Goal: Contribute content: Contribute content

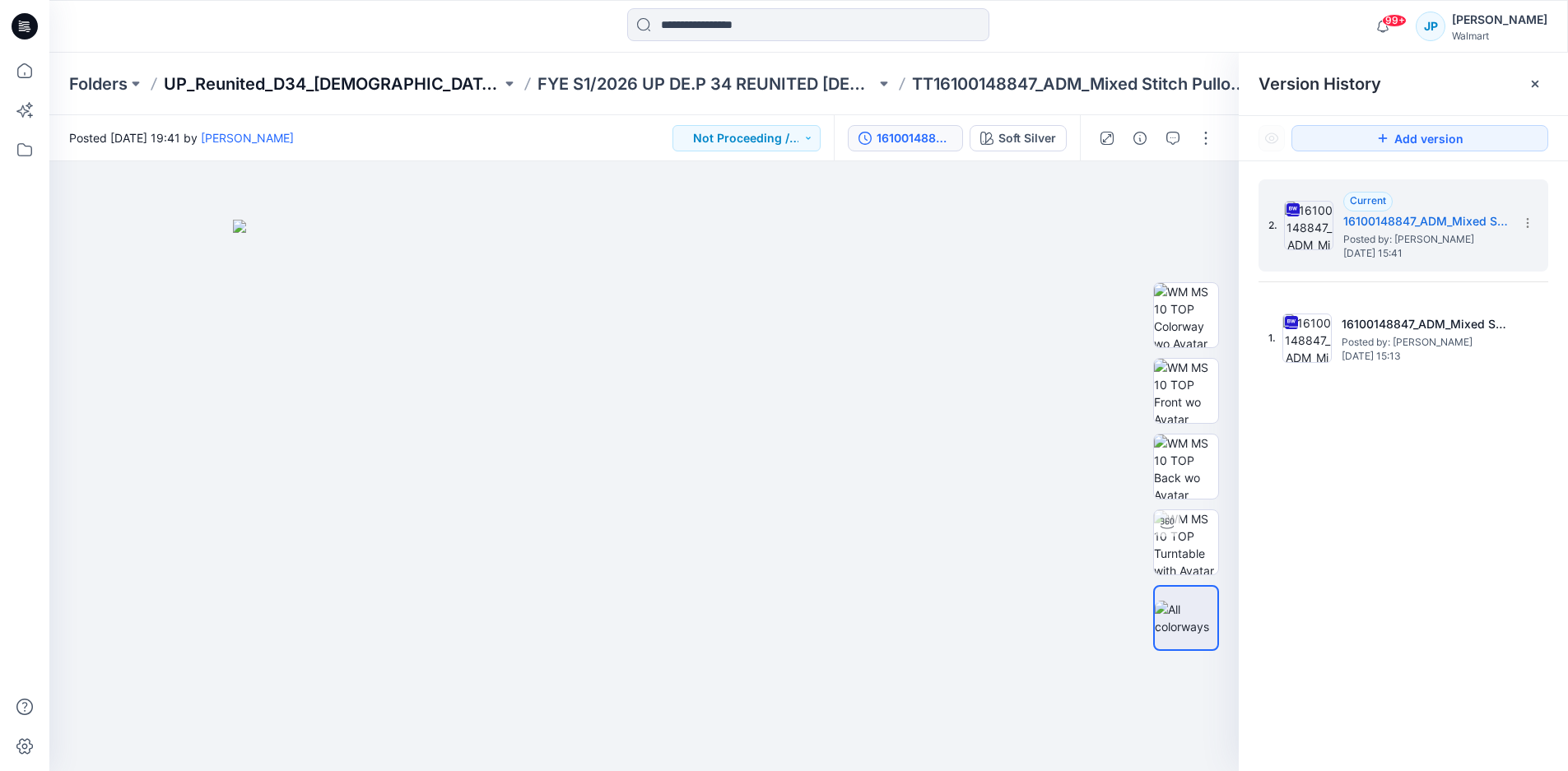
click at [296, 88] on p "UP_Reunited_D34_[DEMOGRAPHIC_DATA] Sweaters" at bounding box center [333, 84] width 338 height 23
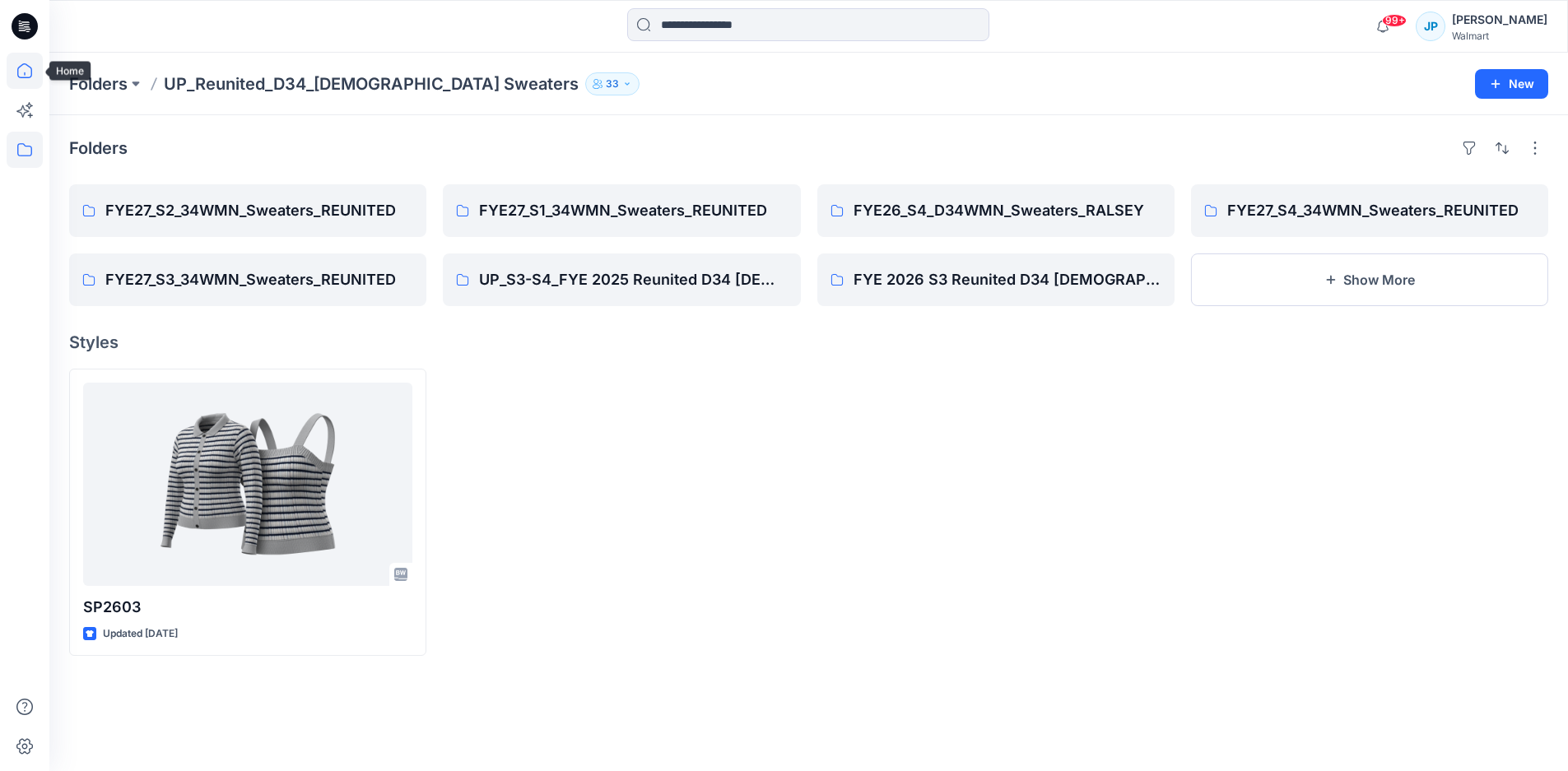
click at [26, 73] on icon at bounding box center [25, 71] width 37 height 37
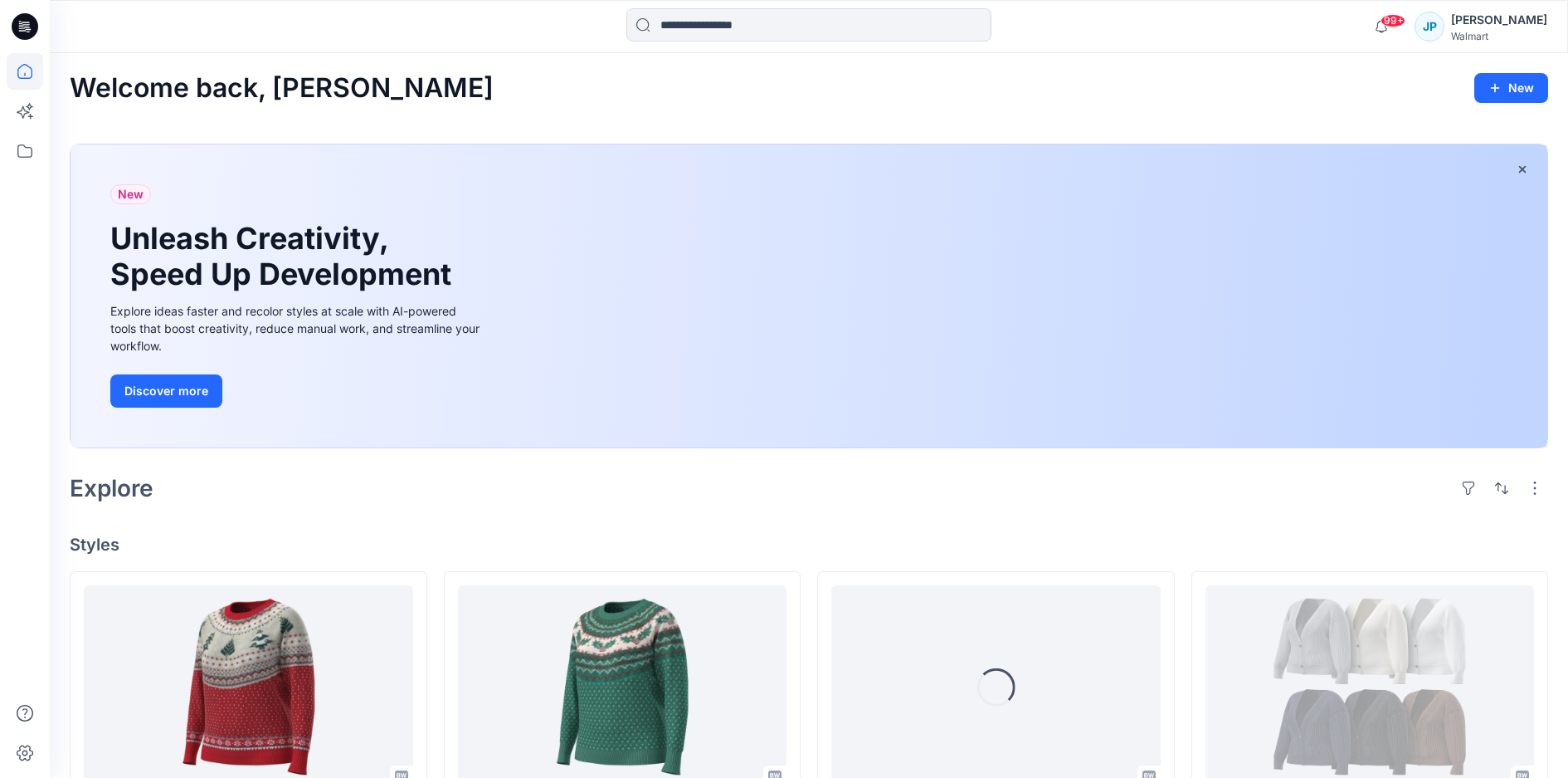
scroll to position [332, 0]
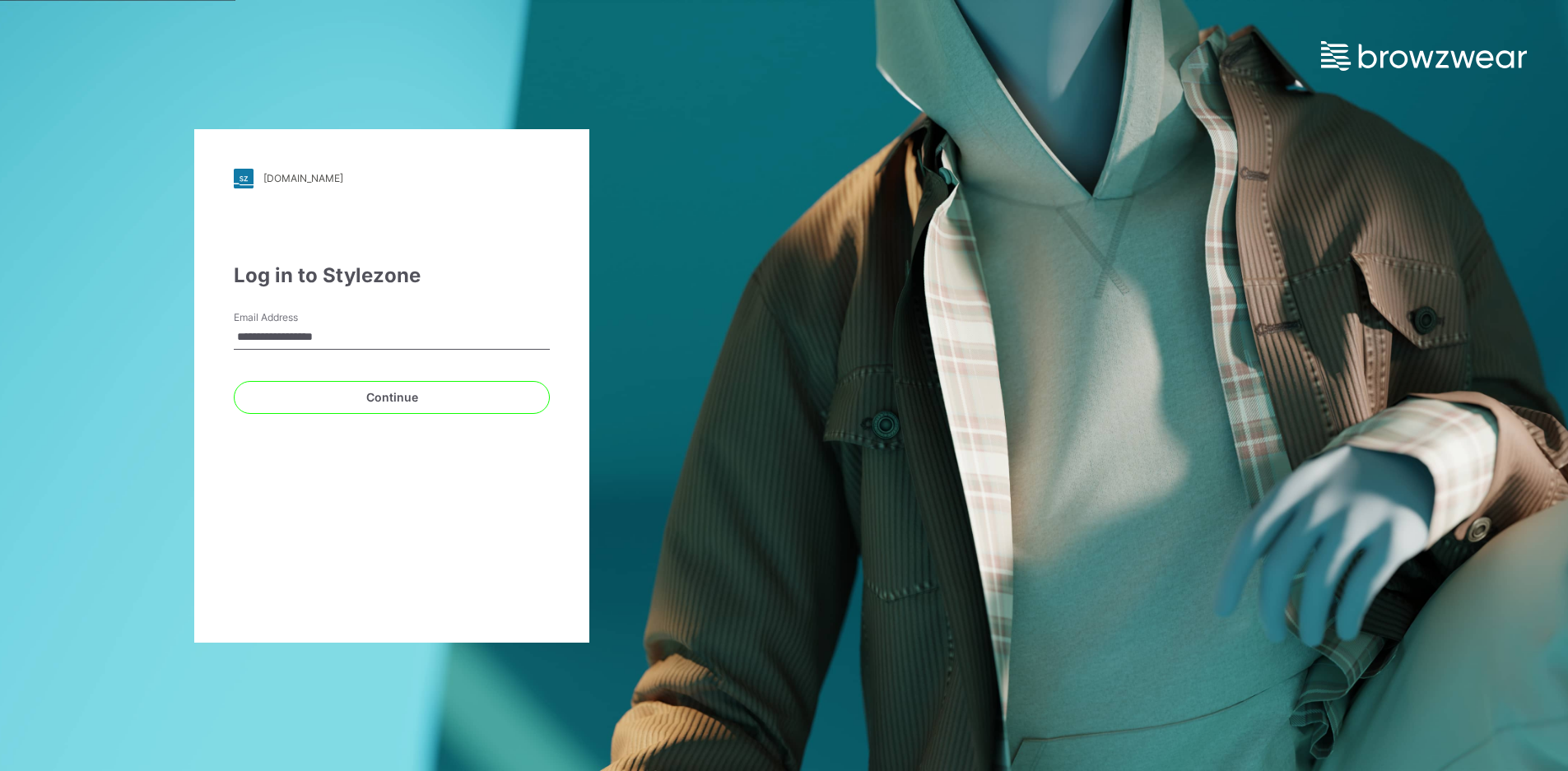
drag, startPoint x: 1527, startPoint y: 270, endPoint x: 1540, endPoint y: 271, distance: 13.0
click at [1567, 284] on html "**********" at bounding box center [784, 386] width 1568 height 771
drag, startPoint x: 413, startPoint y: 327, endPoint x: 46, endPoint y: 295, distance: 368.4
click at [30, 301] on div "**********" at bounding box center [392, 386] width 784 height 771
type input "**********"
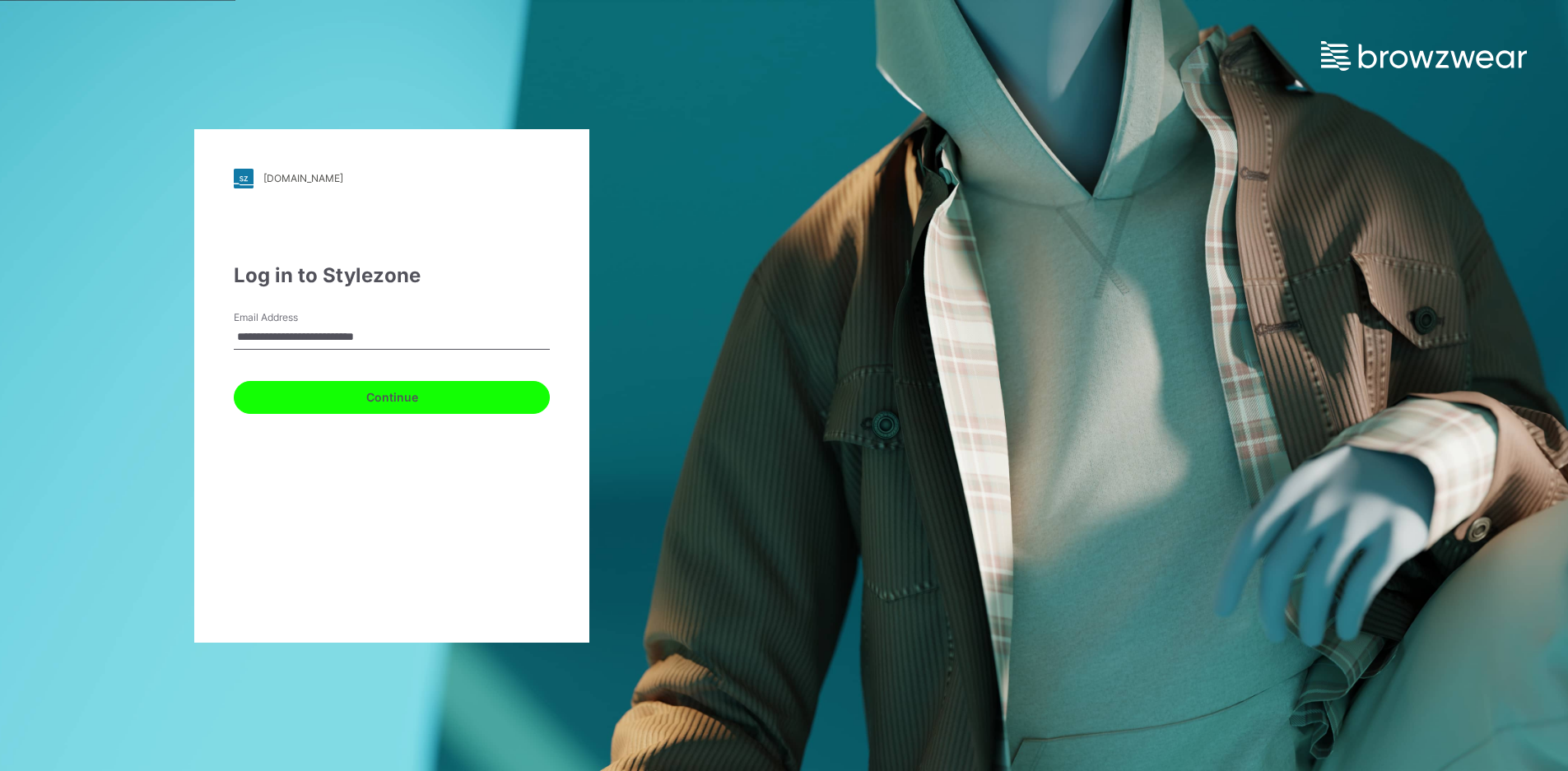
click at [437, 385] on button "Continue" at bounding box center [392, 397] width 316 height 33
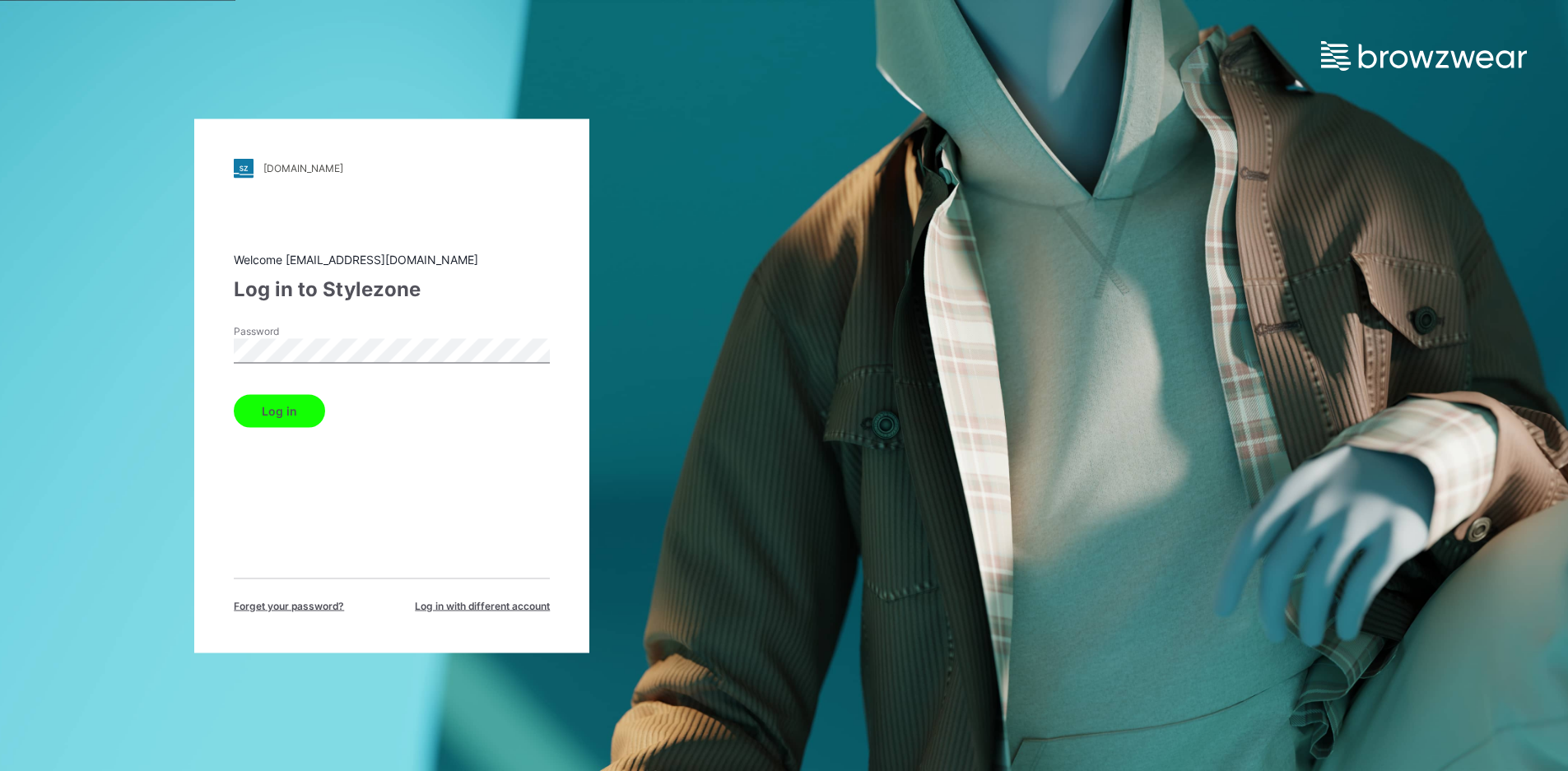
click at [295, 422] on button "Log in" at bounding box center [279, 411] width 92 height 33
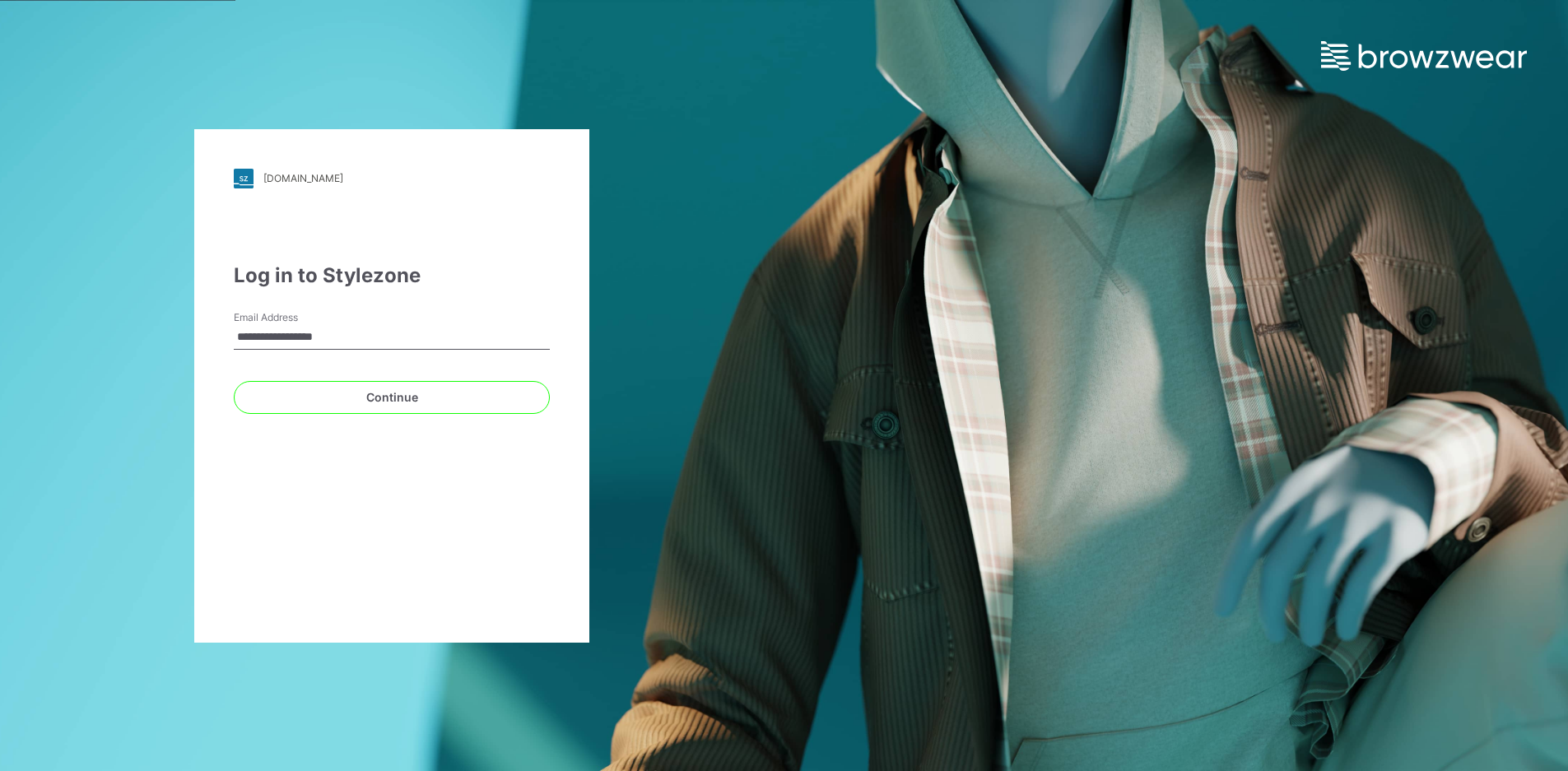
drag, startPoint x: 461, startPoint y: 344, endPoint x: 132, endPoint y: 322, distance: 329.7
click at [132, 322] on div "**********" at bounding box center [392, 386] width 784 height 771
drag, startPoint x: 387, startPoint y: 342, endPoint x: 198, endPoint y: 343, distance: 189.0
click at [198, 343] on div "**********" at bounding box center [392, 386] width 395 height 514
type input "**********"
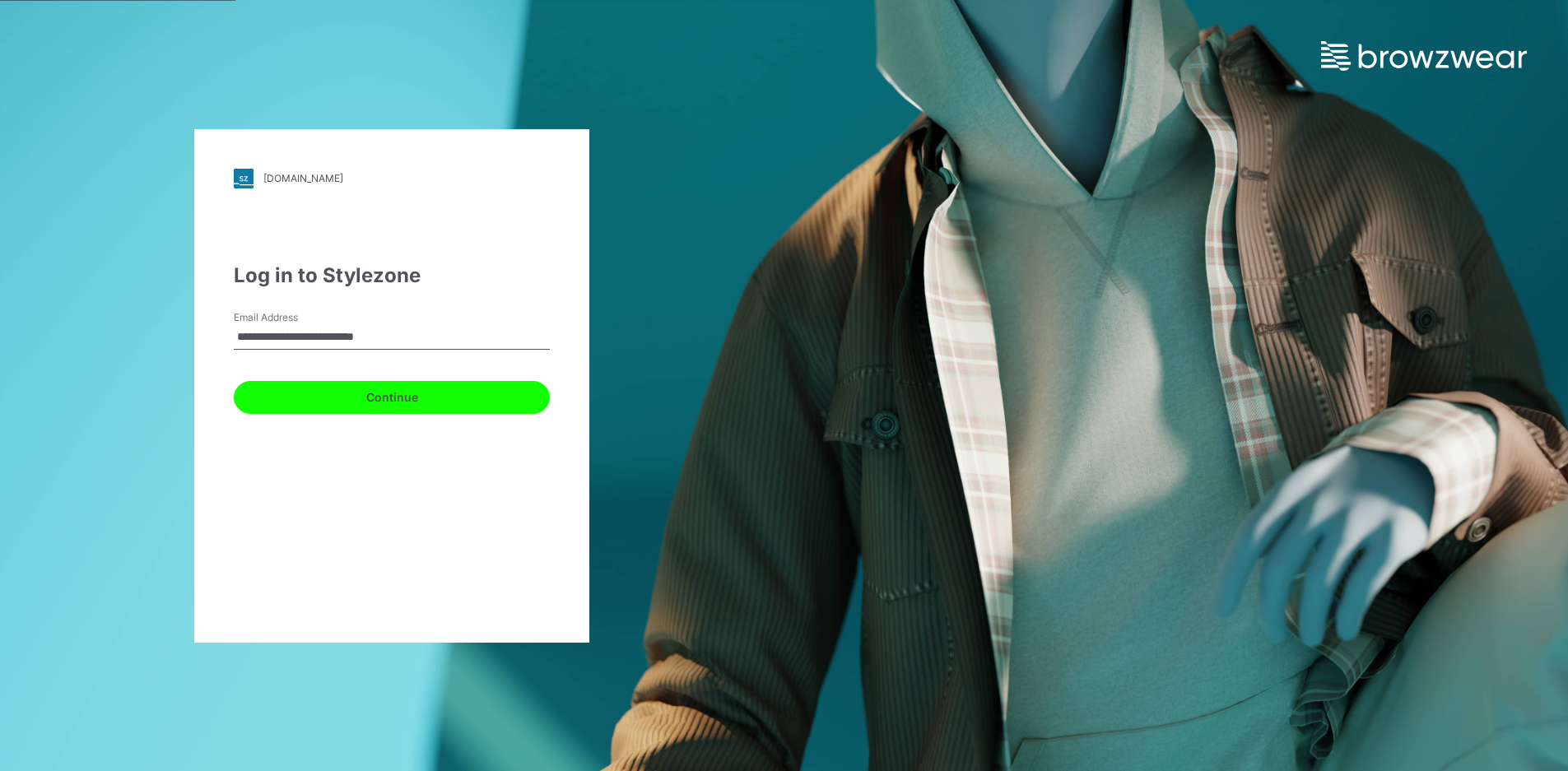
click at [442, 387] on button "Continue" at bounding box center [392, 397] width 316 height 33
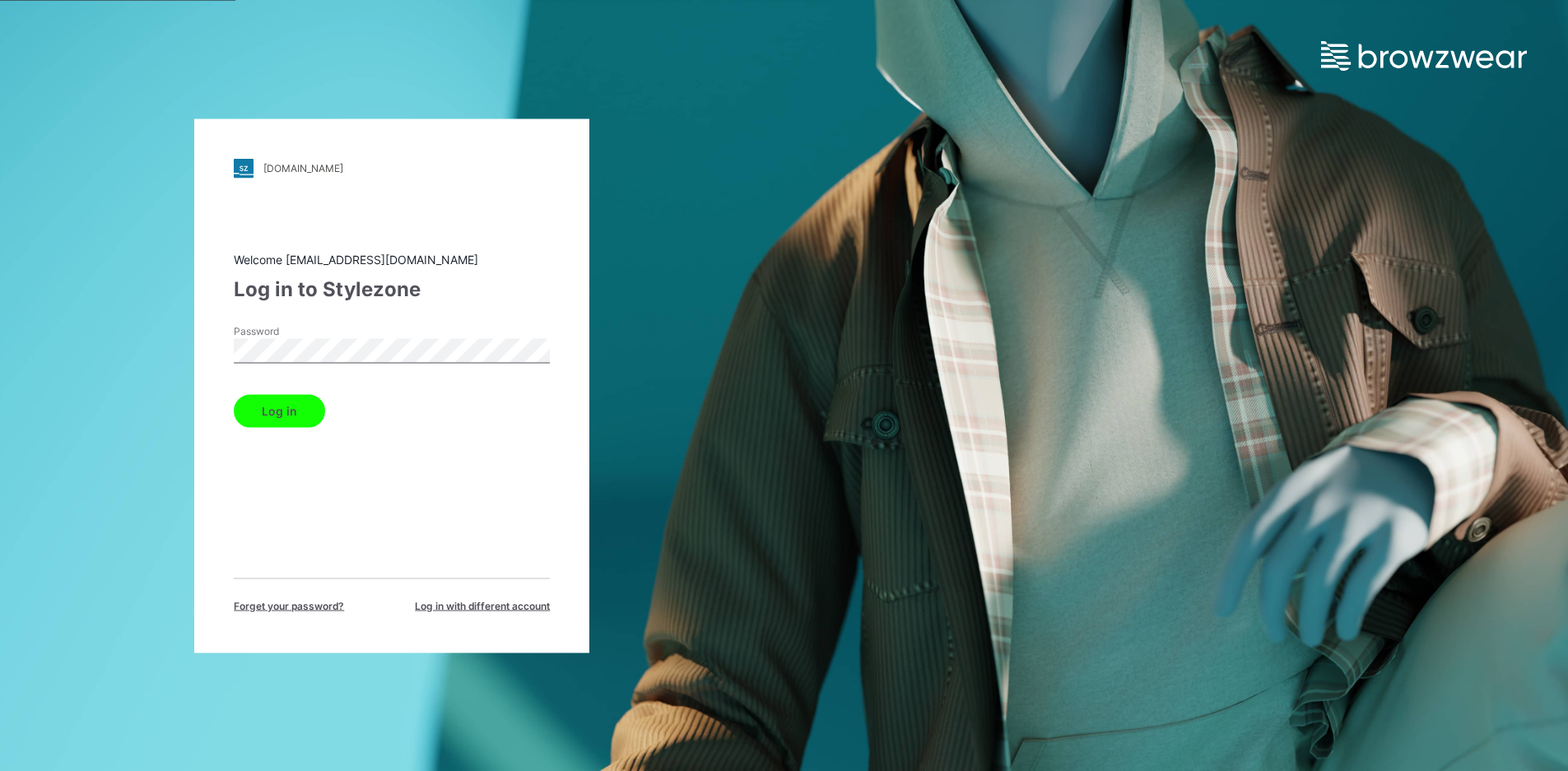
click at [311, 423] on button "Log in" at bounding box center [279, 411] width 92 height 33
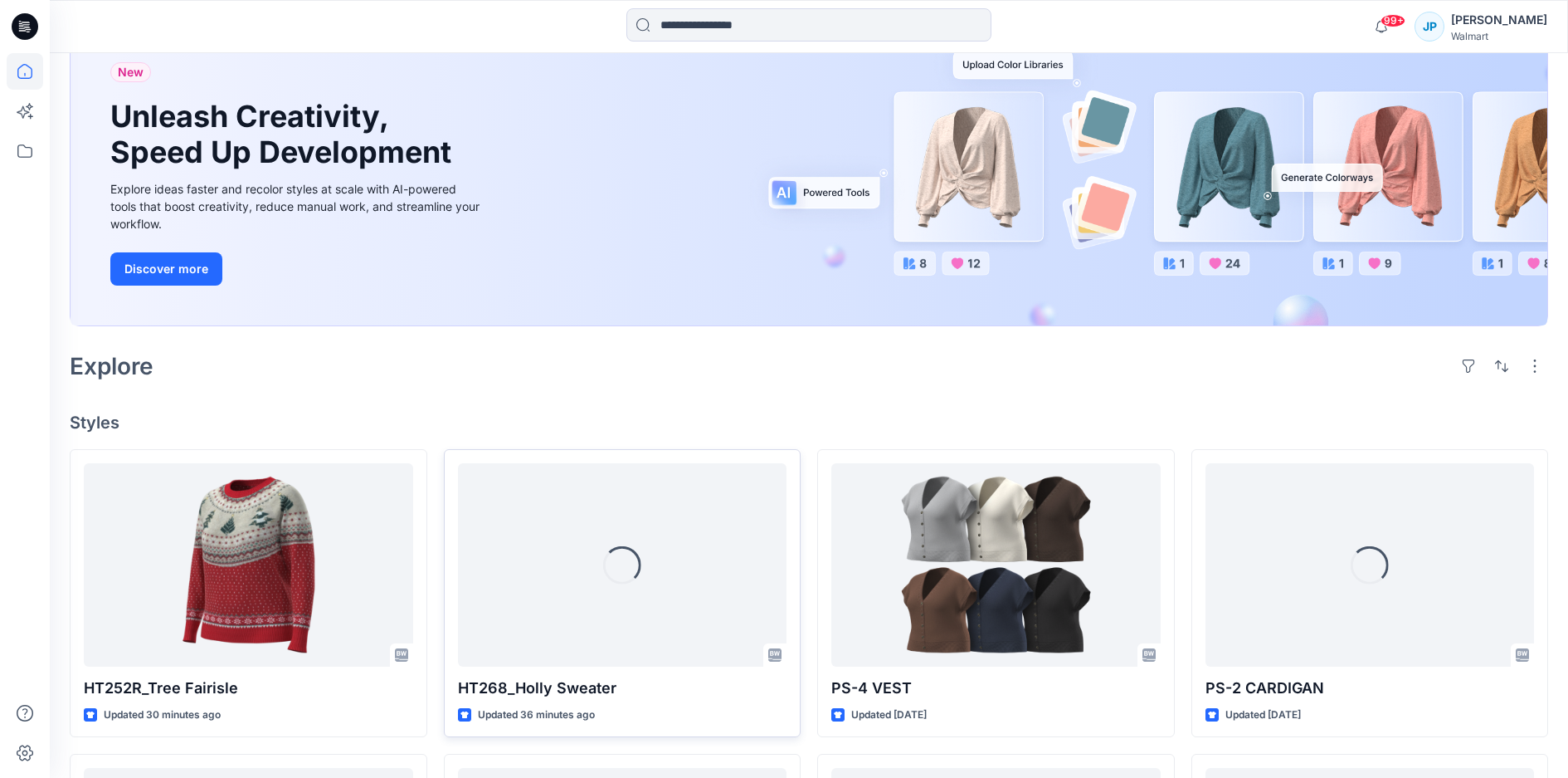
scroll to position [498, 0]
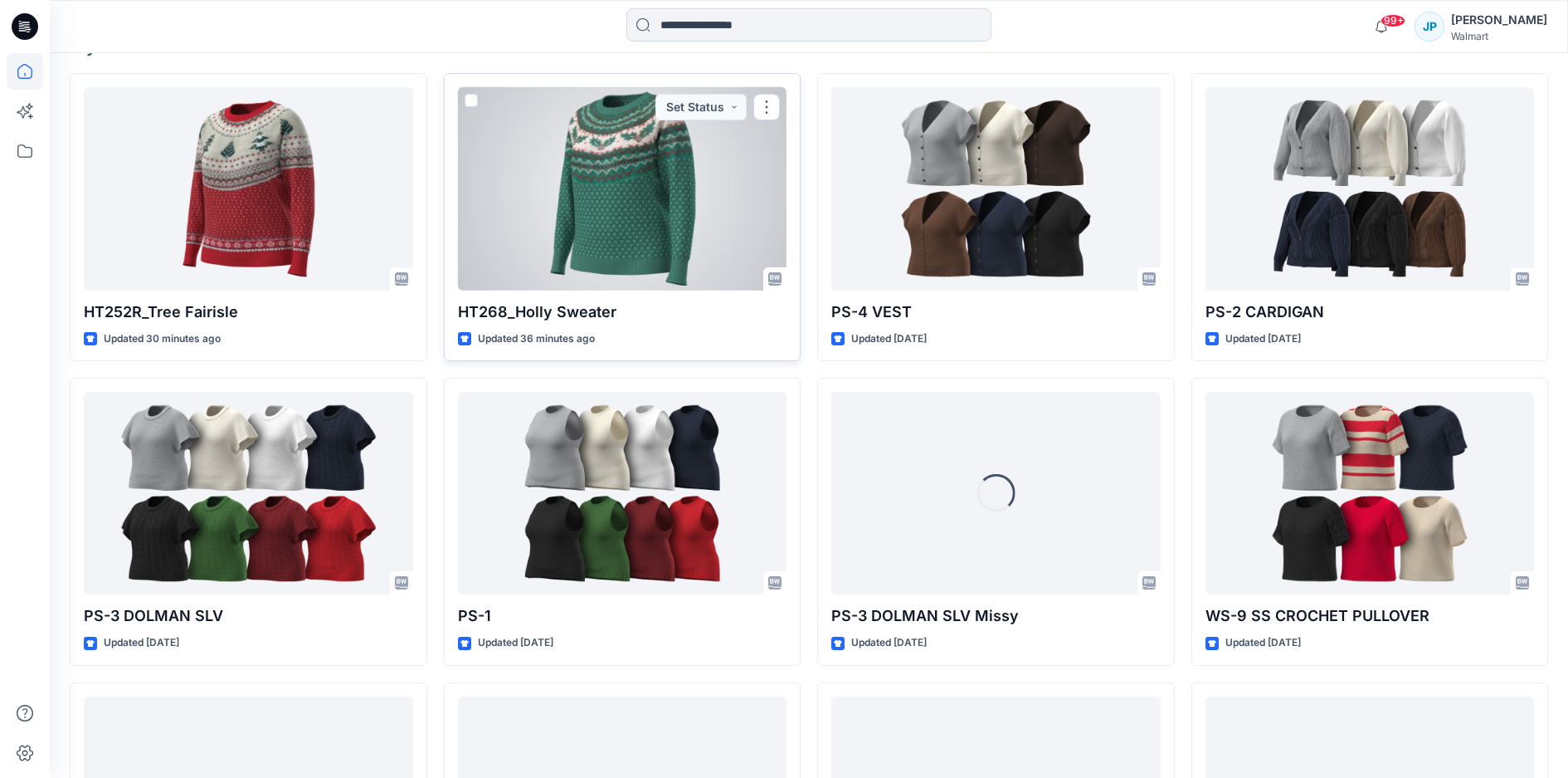
click at [582, 324] on div "HT268_Holly Sweater Updated 36 minutes ago Set Status" at bounding box center [623, 217] width 358 height 288
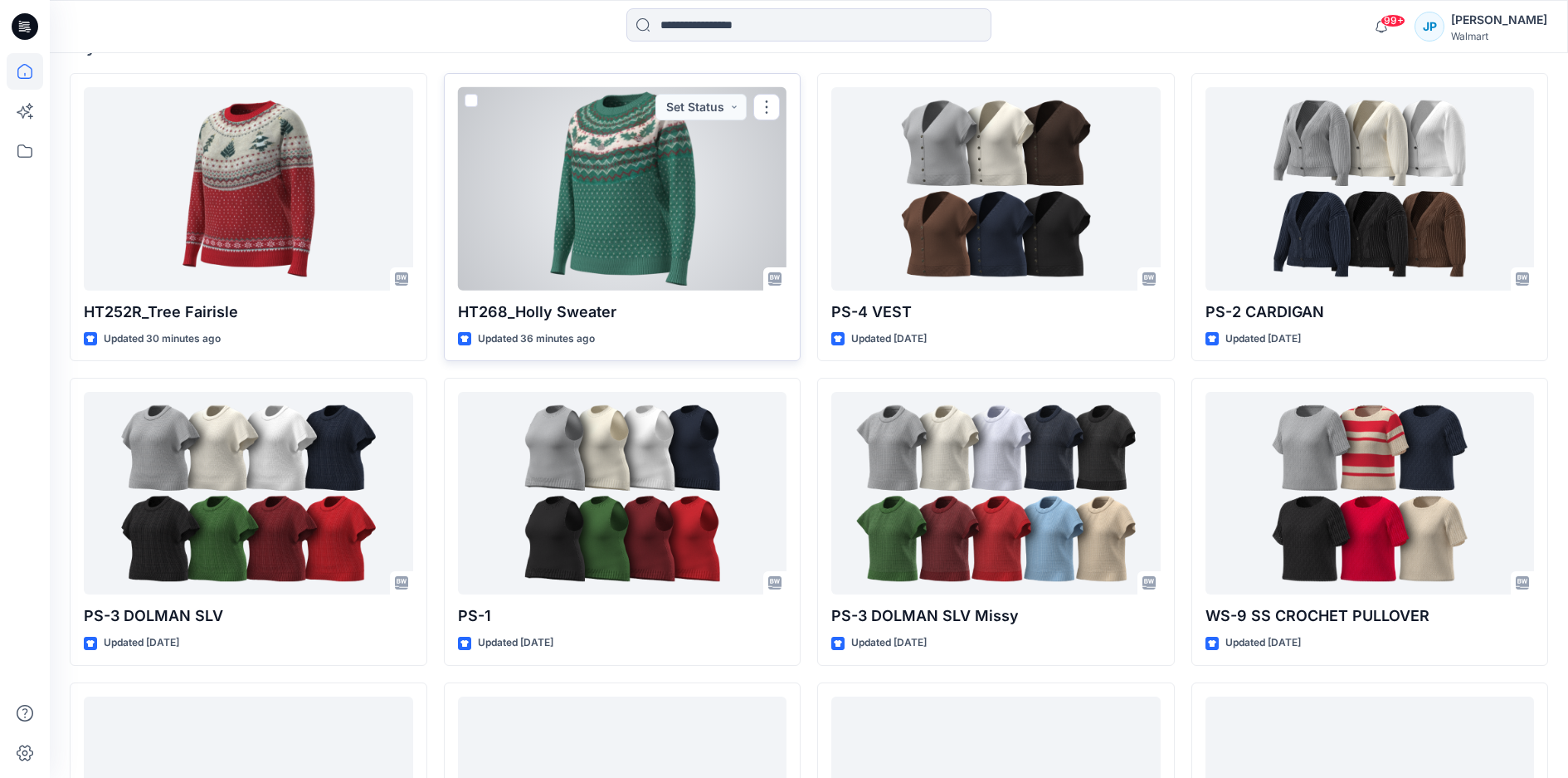
click at [580, 315] on p "HT268_Holly Sweater" at bounding box center [622, 312] width 330 height 23
click at [581, 270] on div at bounding box center [622, 189] width 330 height 202
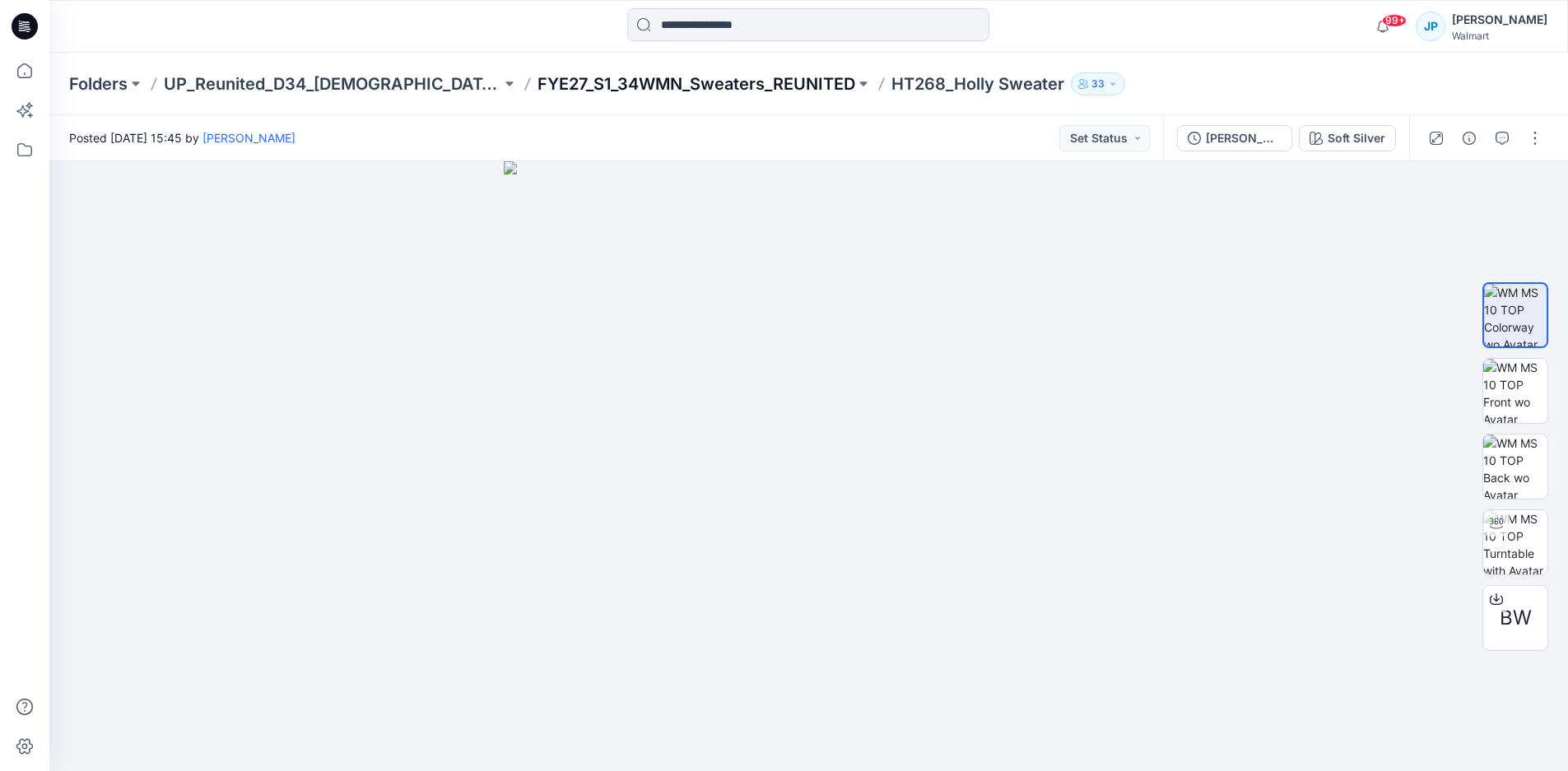
click at [680, 88] on p "FYE27_S1_34WMN_Sweaters_REUNITED" at bounding box center [695, 84] width 317 height 23
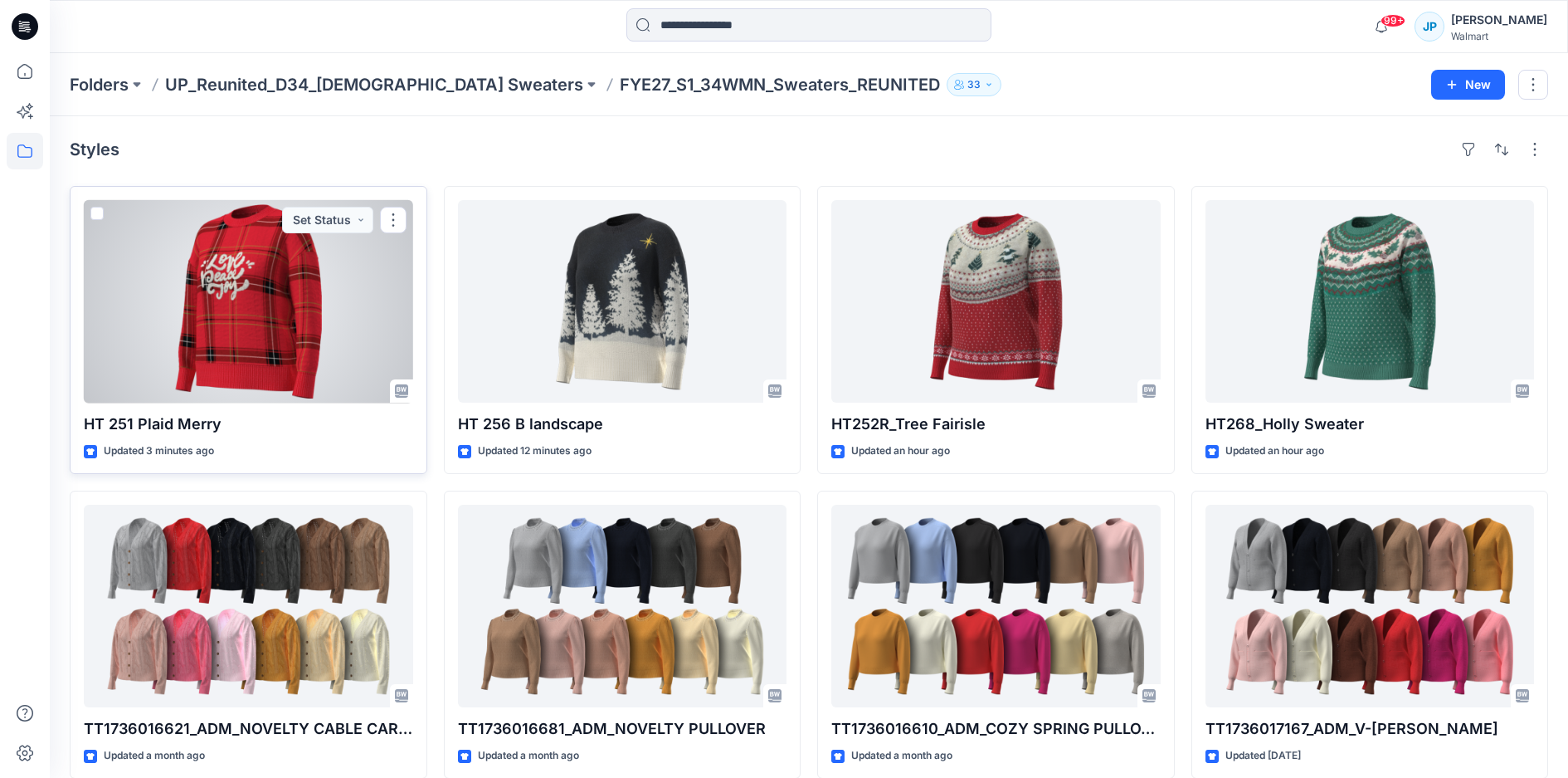
click at [270, 322] on div at bounding box center [248, 301] width 330 height 202
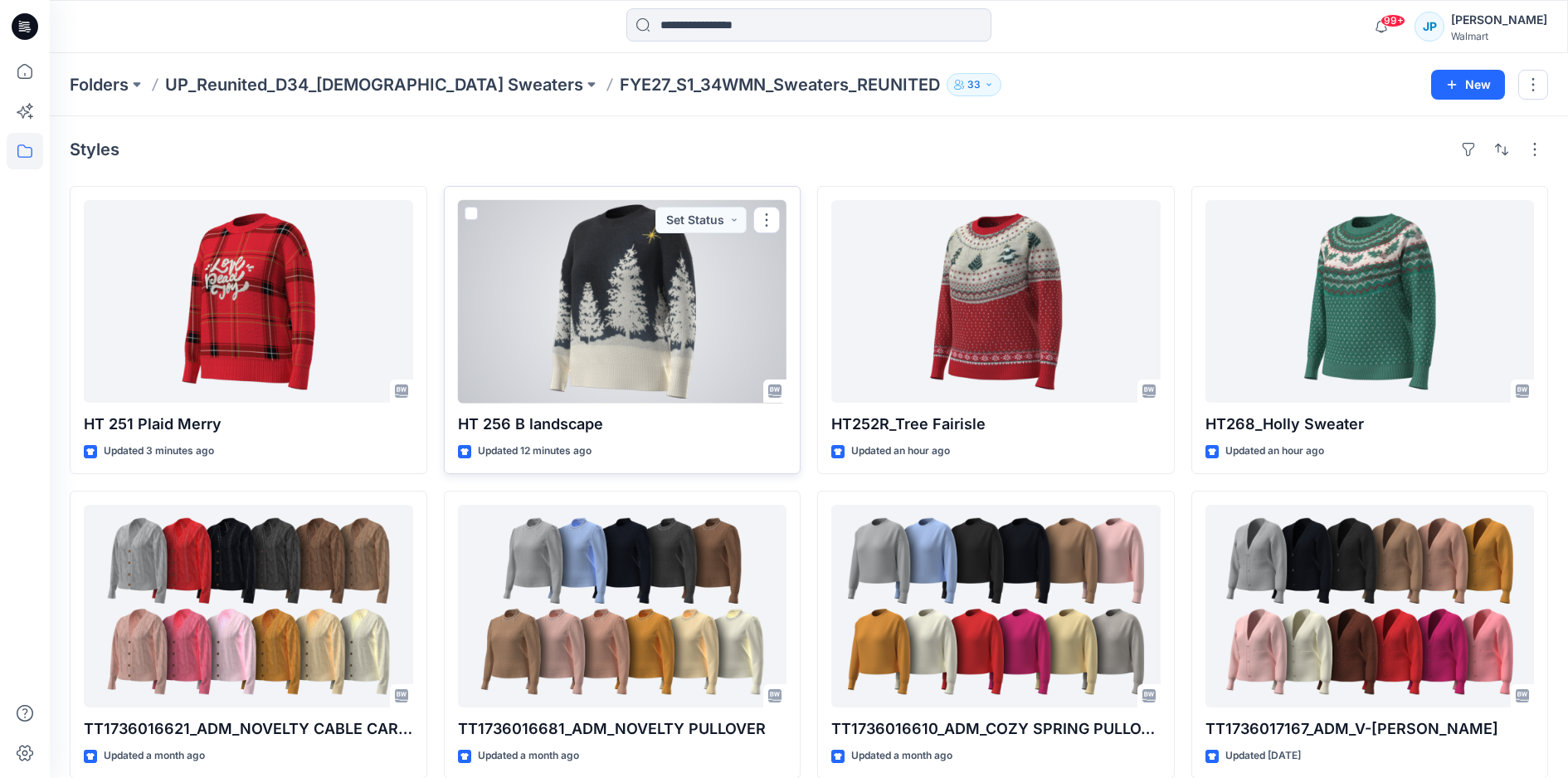
click at [644, 339] on div at bounding box center [622, 301] width 330 height 202
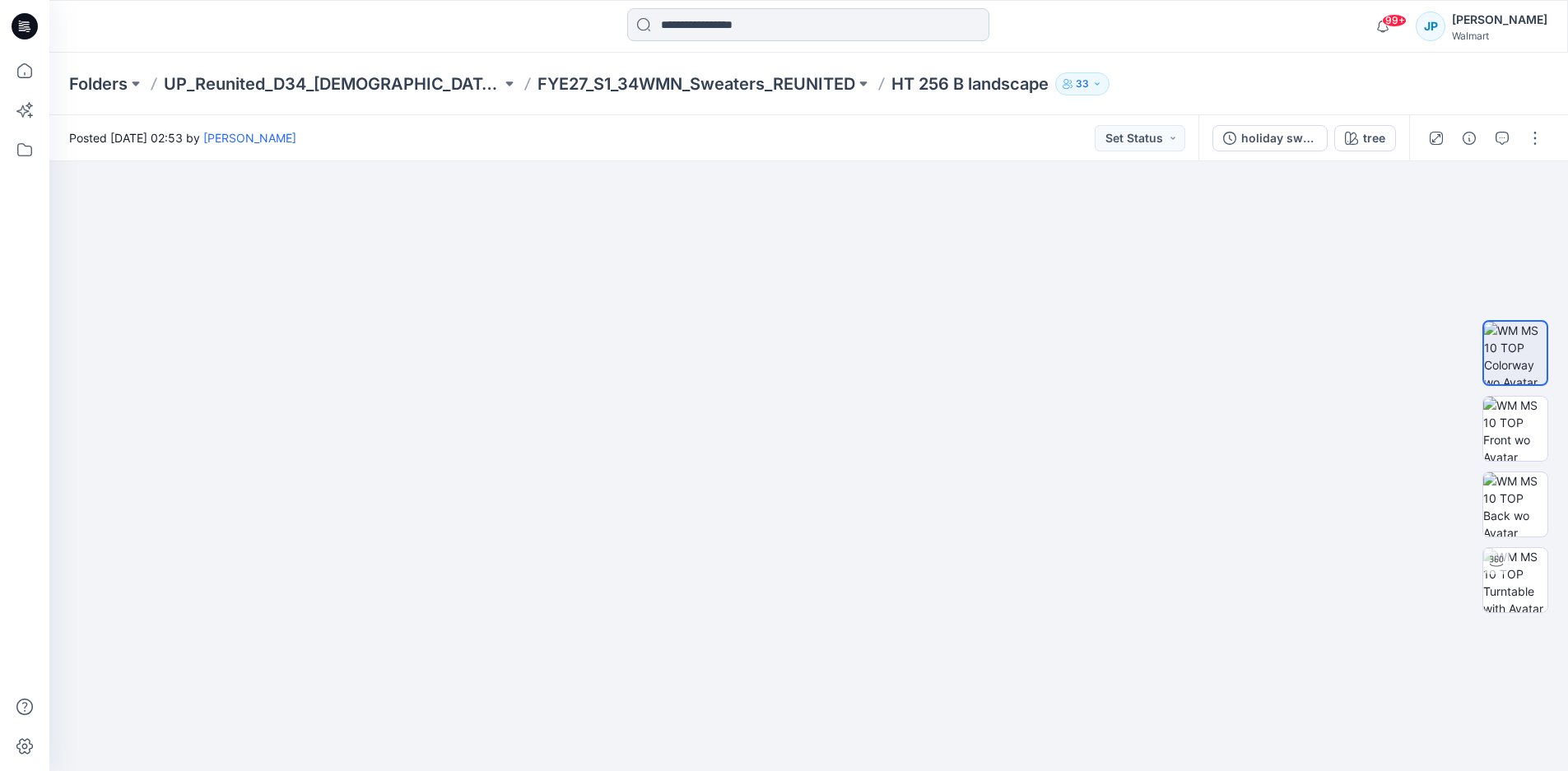
drag, startPoint x: 705, startPoint y: 379, endPoint x: 689, endPoint y: 30, distance: 349.4
drag, startPoint x: 822, startPoint y: 332, endPoint x: 821, endPoint y: 198, distance: 134.0
click at [1531, 505] on img at bounding box center [1515, 504] width 65 height 65
click at [1515, 435] on img at bounding box center [1515, 428] width 65 height 65
click at [326, 88] on p "UP_Reunited_D34_[DEMOGRAPHIC_DATA] Sweaters" at bounding box center [333, 84] width 338 height 23
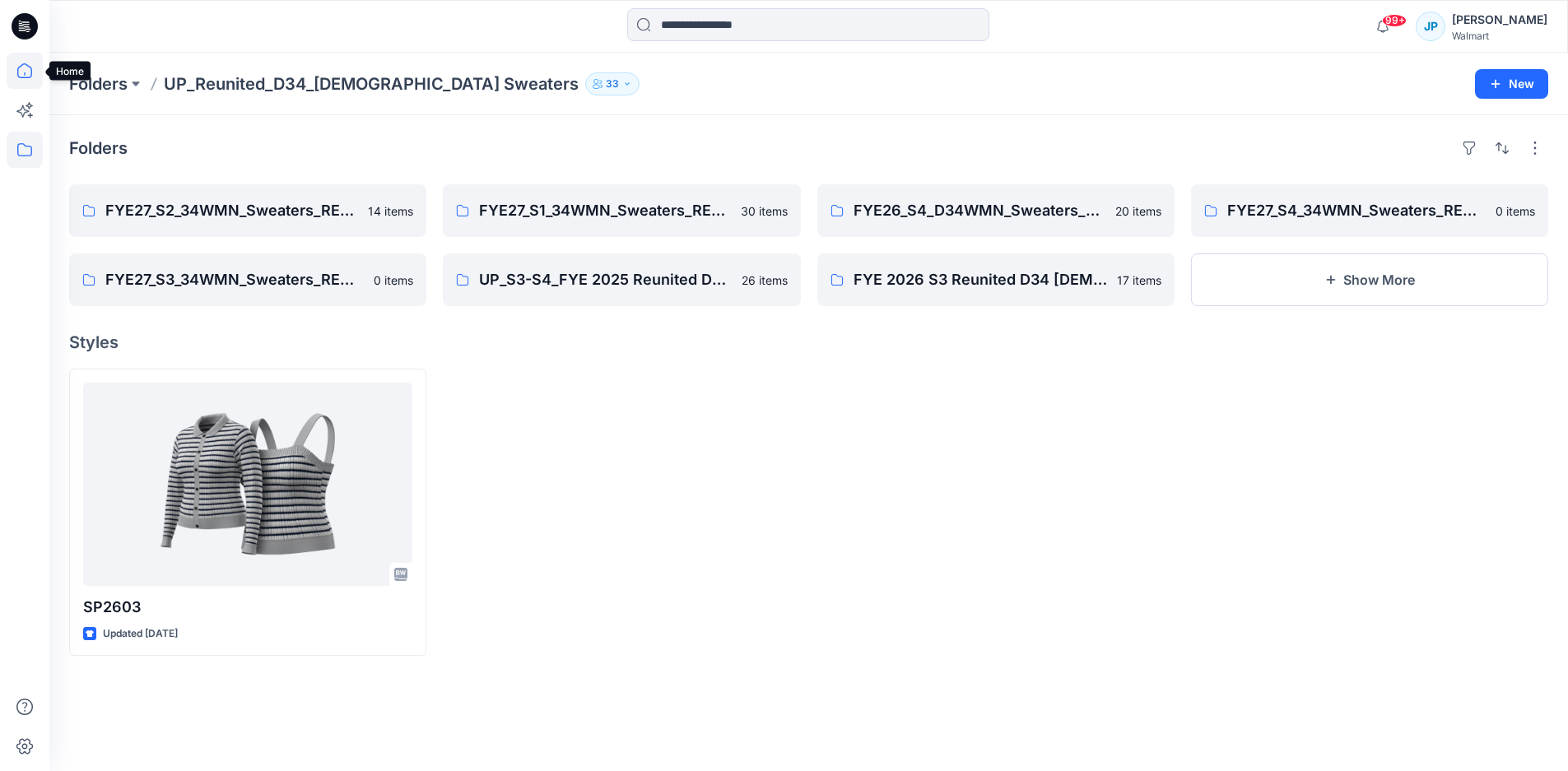
click at [24, 67] on icon at bounding box center [25, 71] width 37 height 37
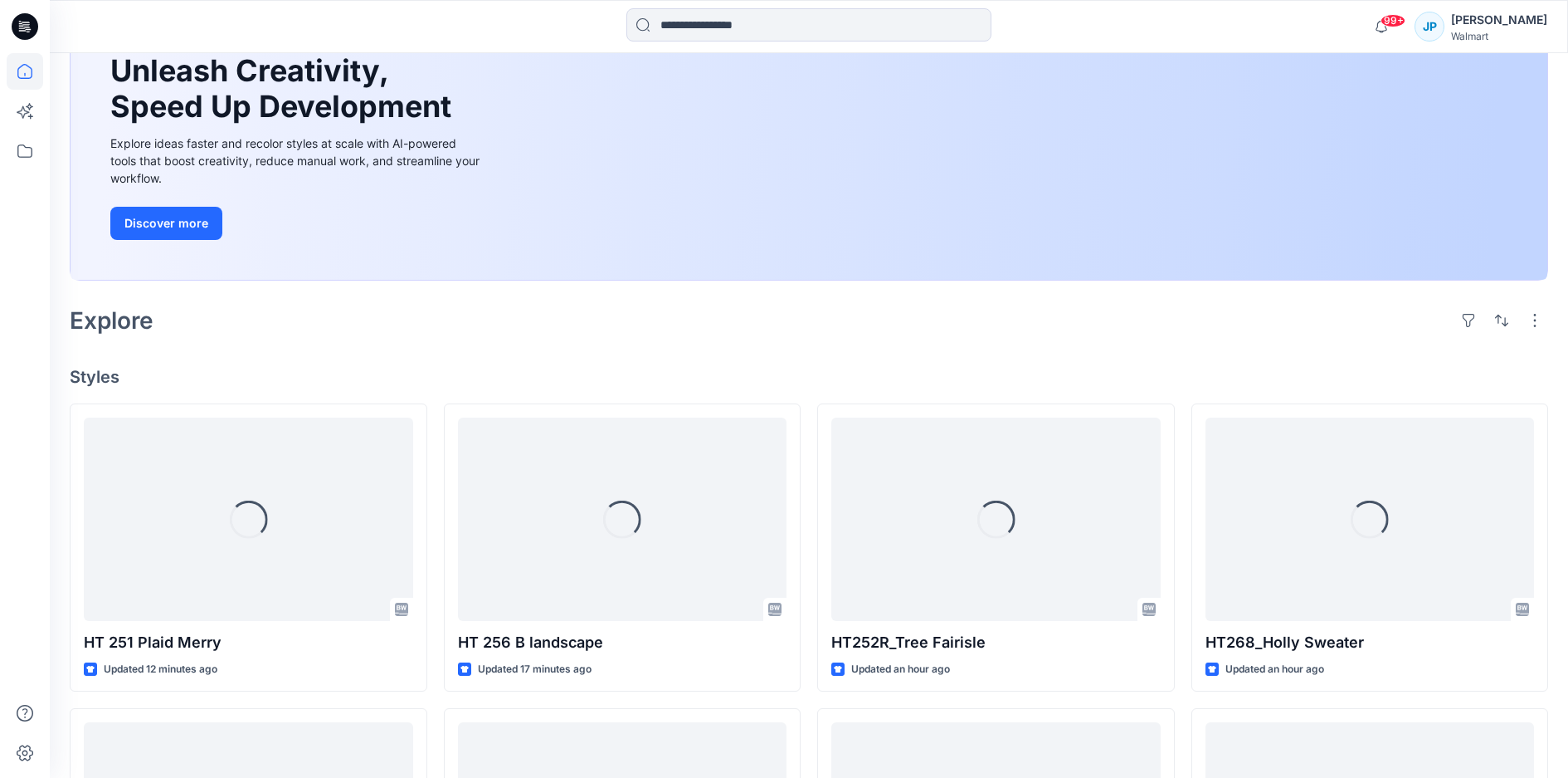
scroll to position [332, 0]
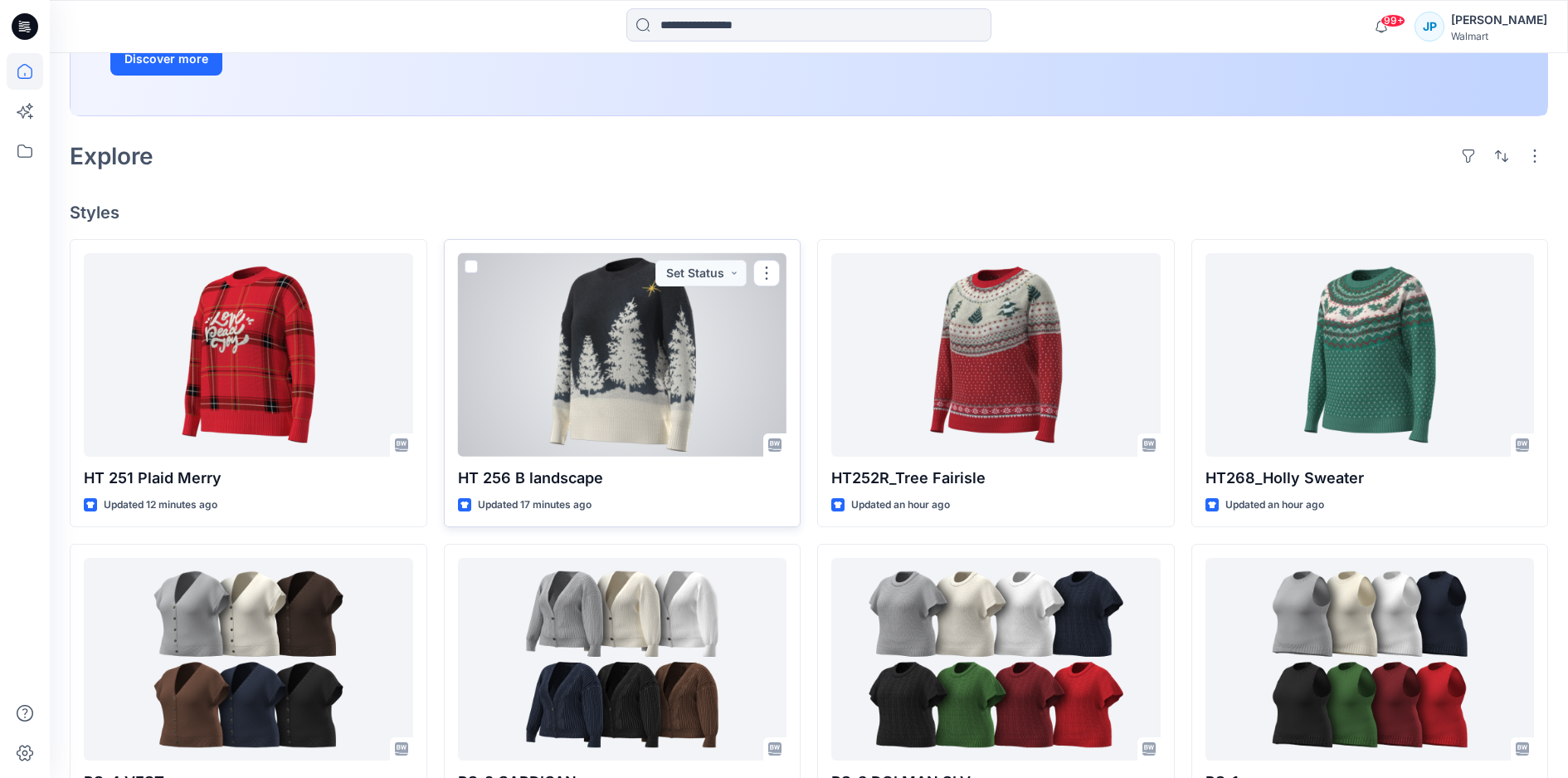
click at [592, 393] on div at bounding box center [622, 354] width 330 height 202
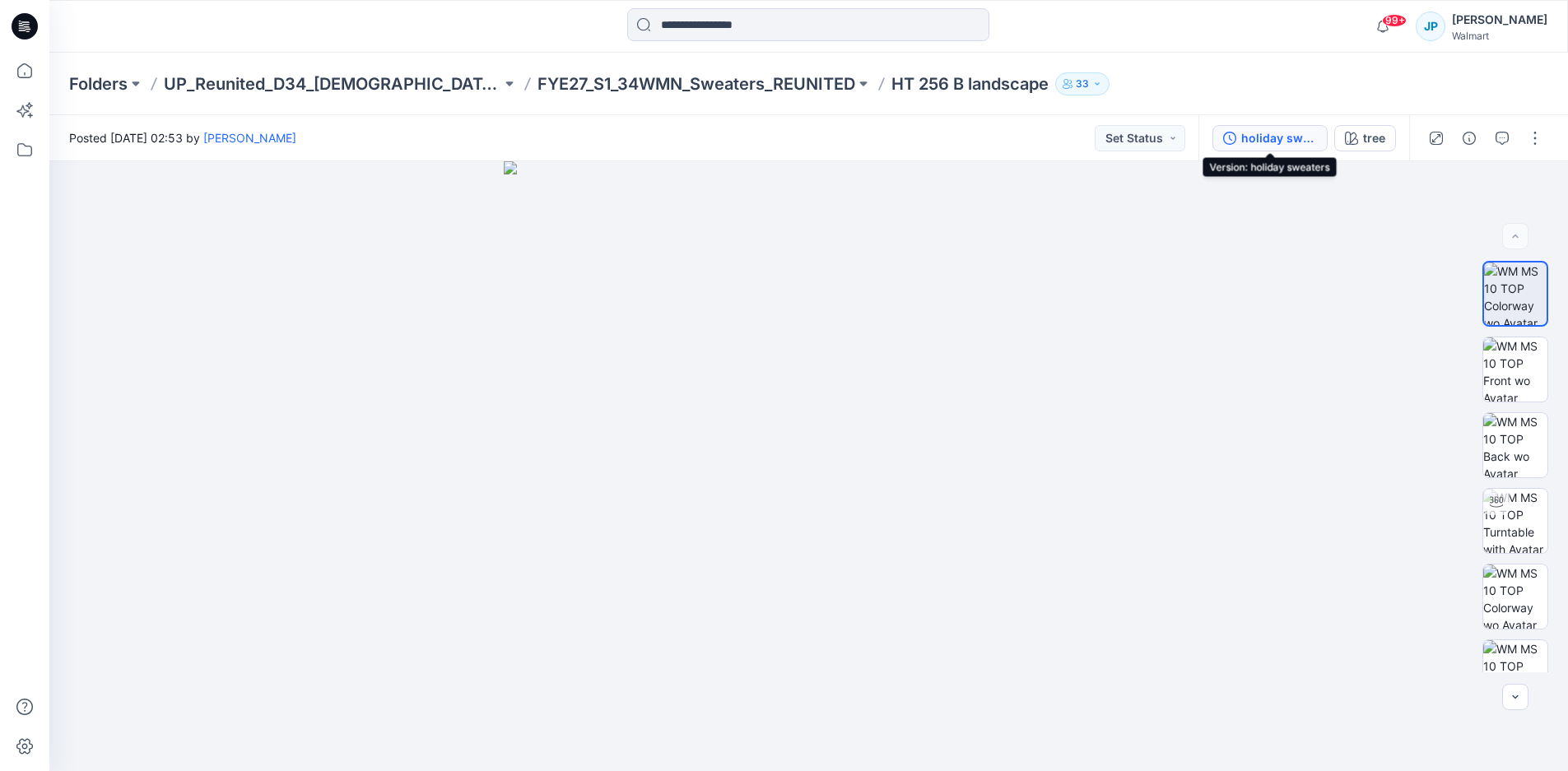
click at [1309, 132] on div "holiday sweaters" at bounding box center [1279, 138] width 76 height 18
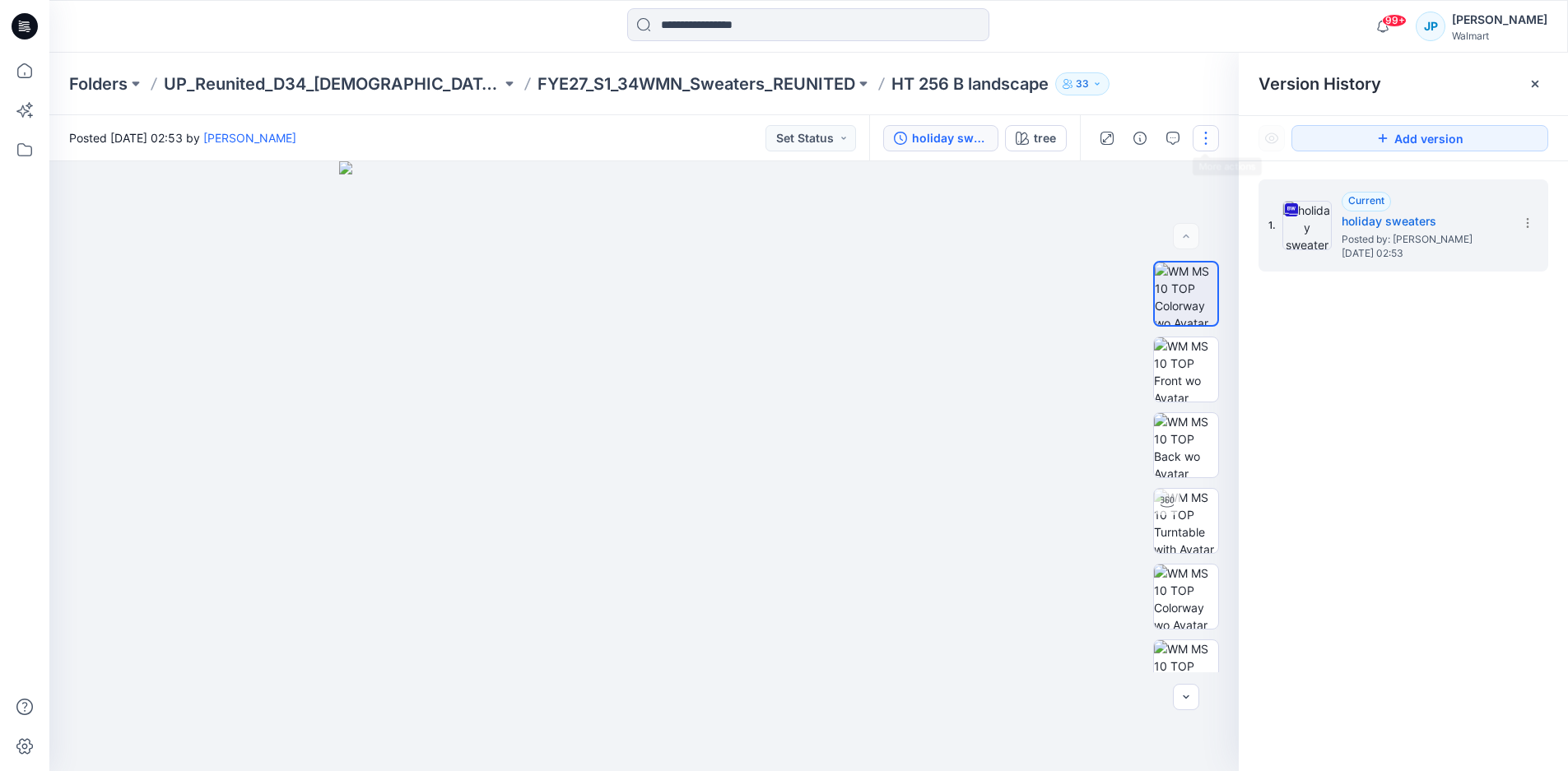
click at [1205, 137] on button "button" at bounding box center [1205, 138] width 26 height 26
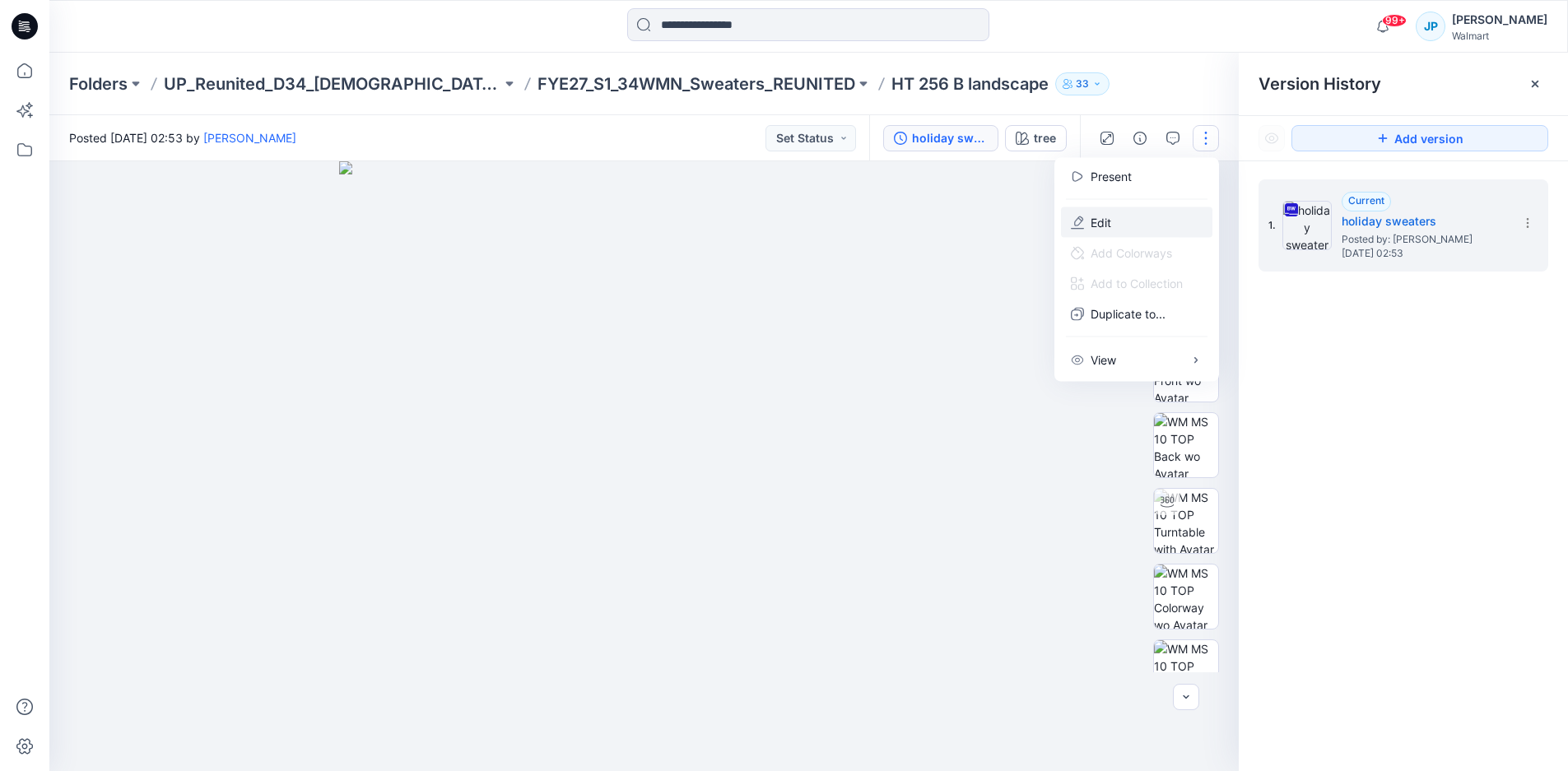
click at [1149, 211] on button "Edit" at bounding box center [1136, 223] width 151 height 31
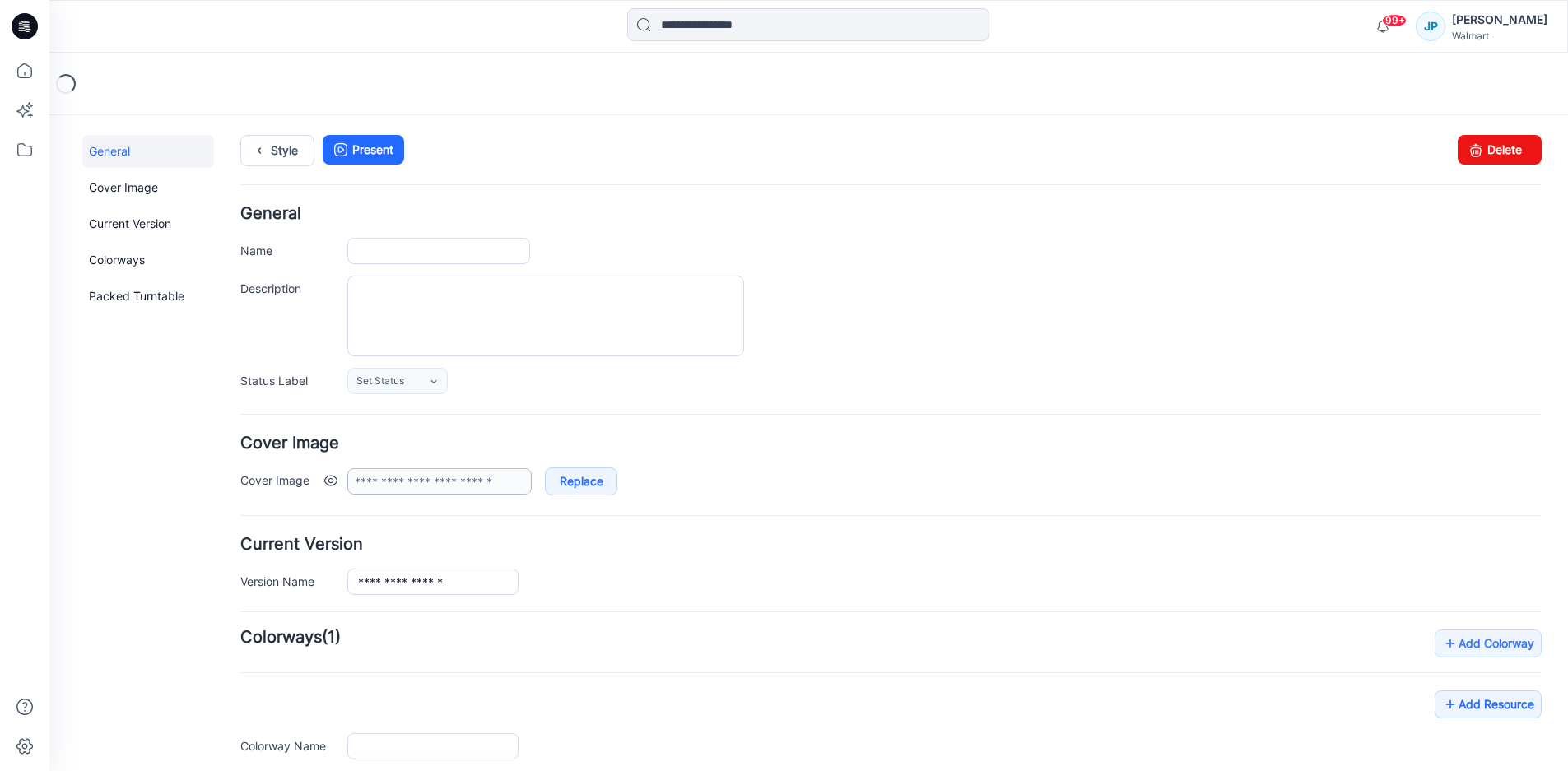
type input "**********"
type input "****"
type input "**********"
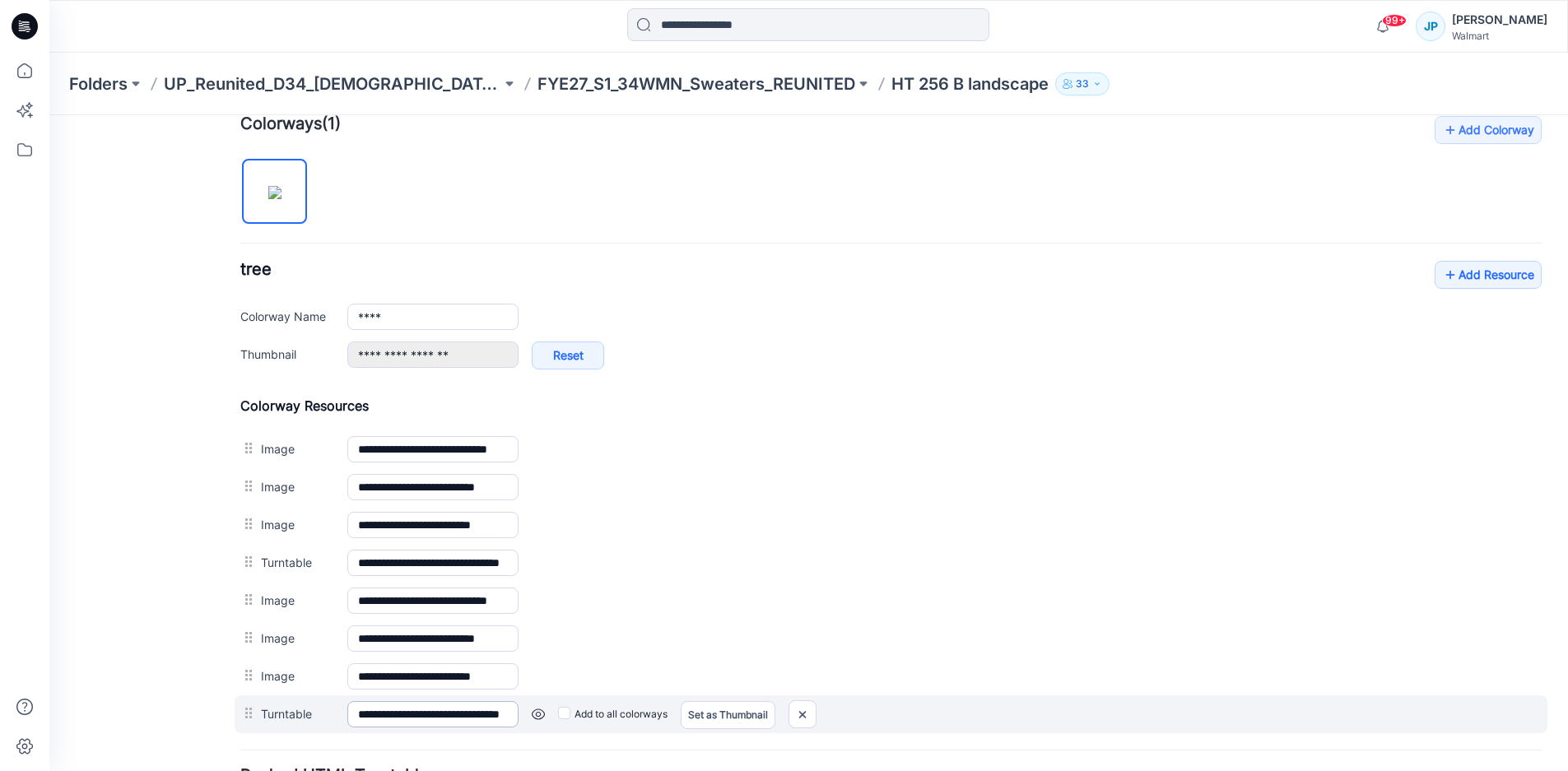
scroll to position [500, 0]
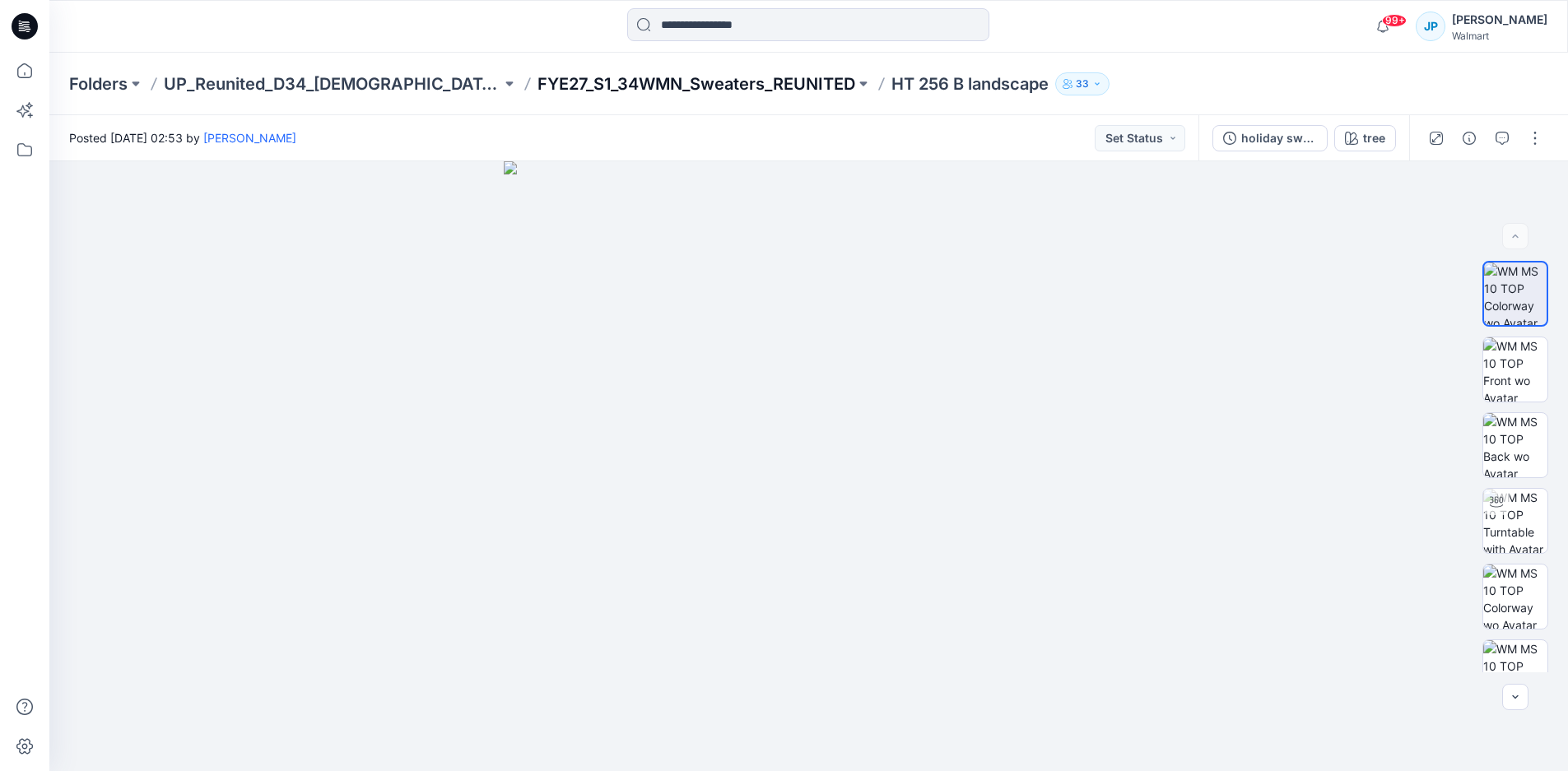
click at [578, 88] on p "FYE27_S1_34WMN_Sweaters_REUNITED" at bounding box center [695, 84] width 317 height 23
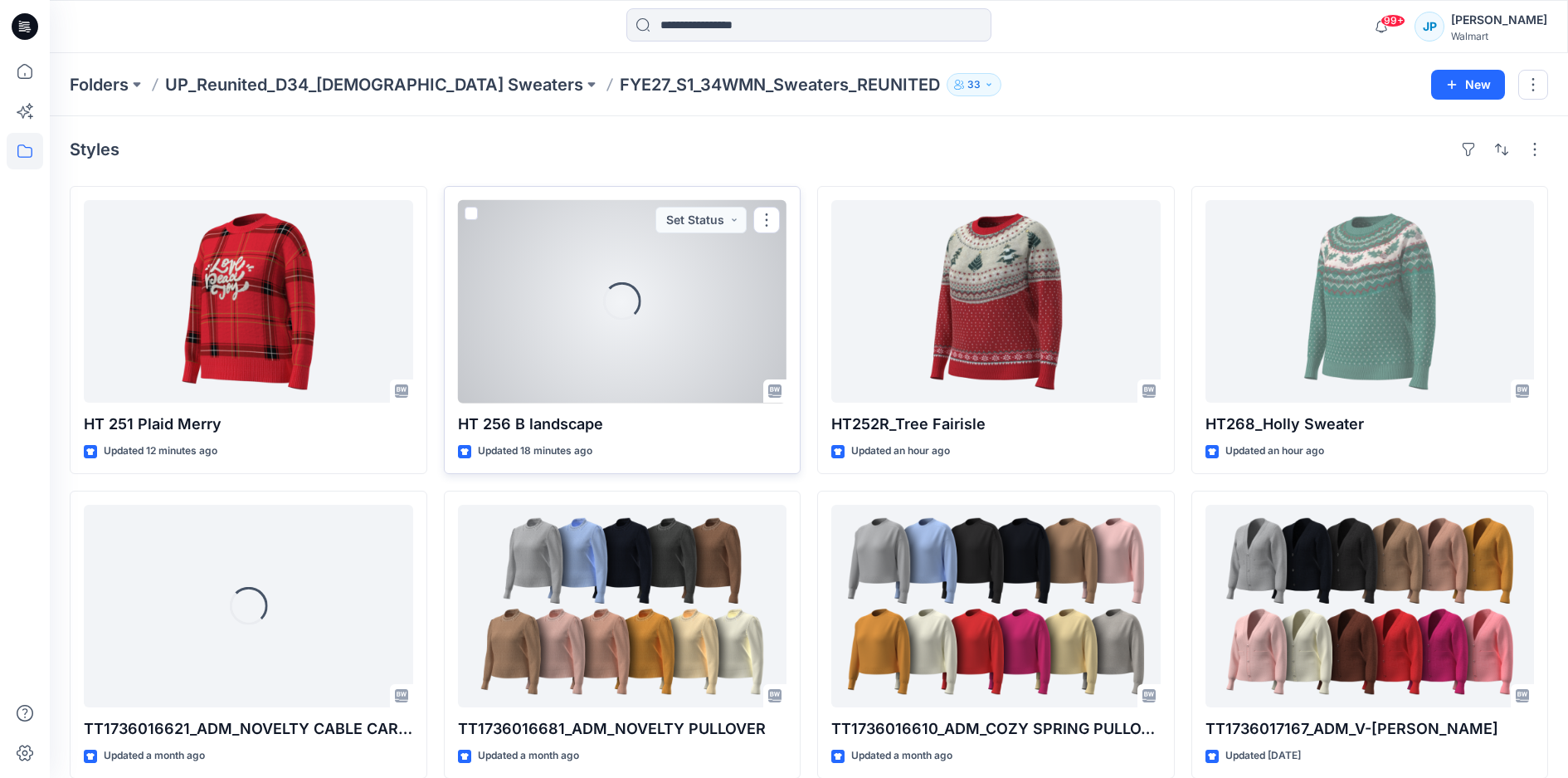
click at [649, 347] on div at bounding box center [622, 301] width 330 height 202
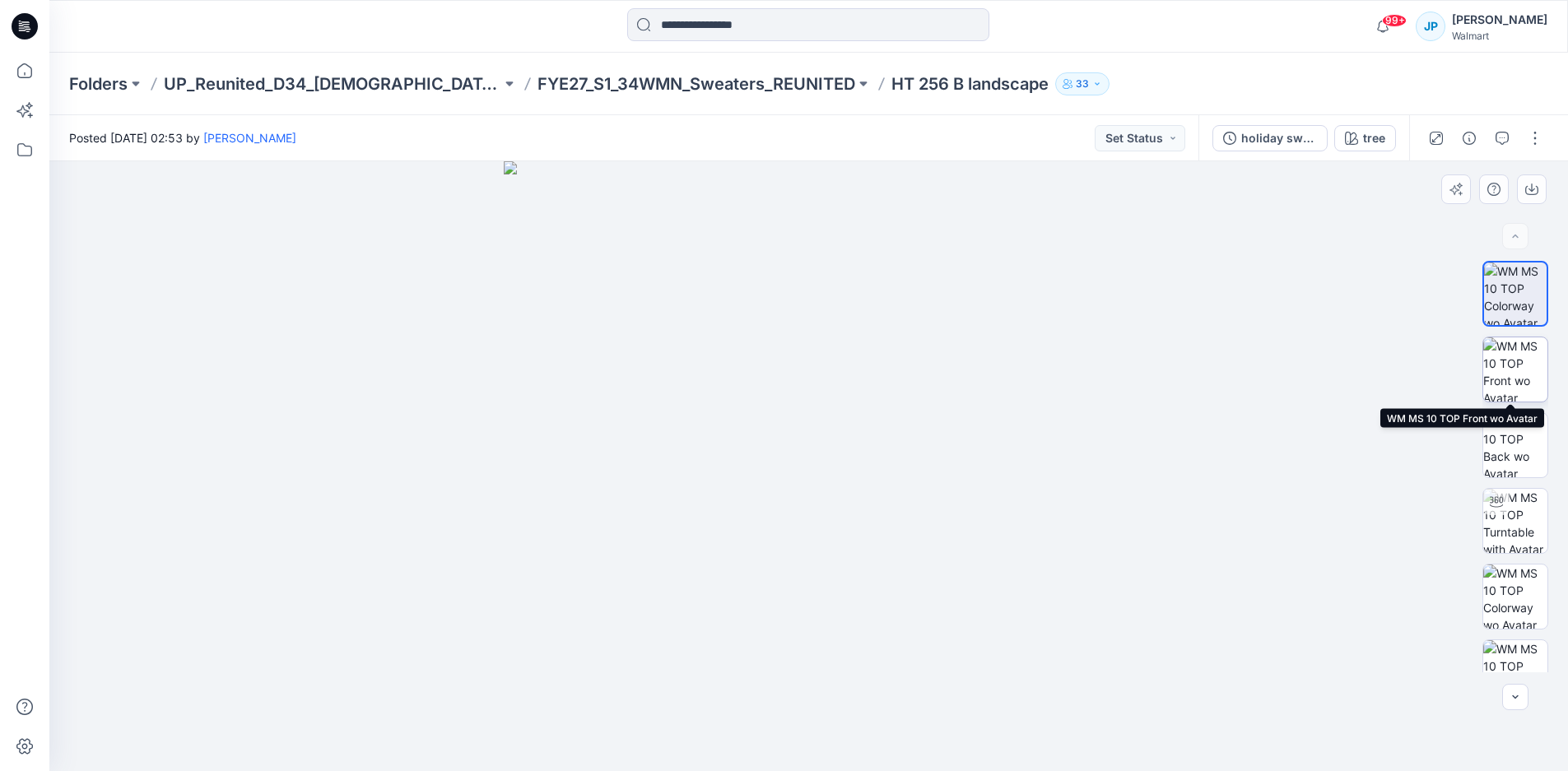
click at [1526, 354] on img at bounding box center [1515, 369] width 65 height 65
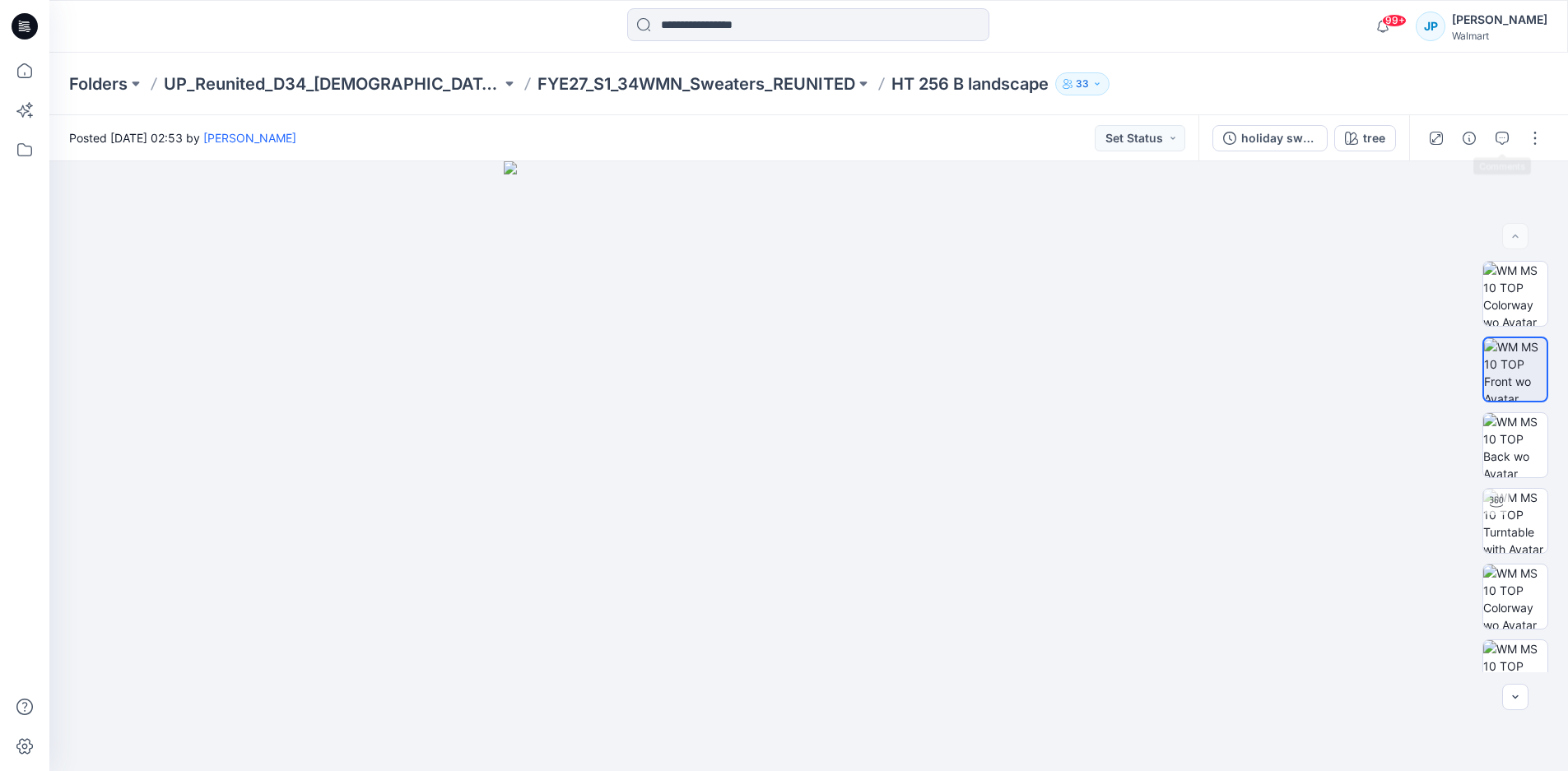
click at [1521, 147] on div at bounding box center [1485, 138] width 152 height 46
click at [1531, 140] on button "button" at bounding box center [1534, 138] width 26 height 26
click at [1441, 210] on button "Edit" at bounding box center [1466, 223] width 151 height 31
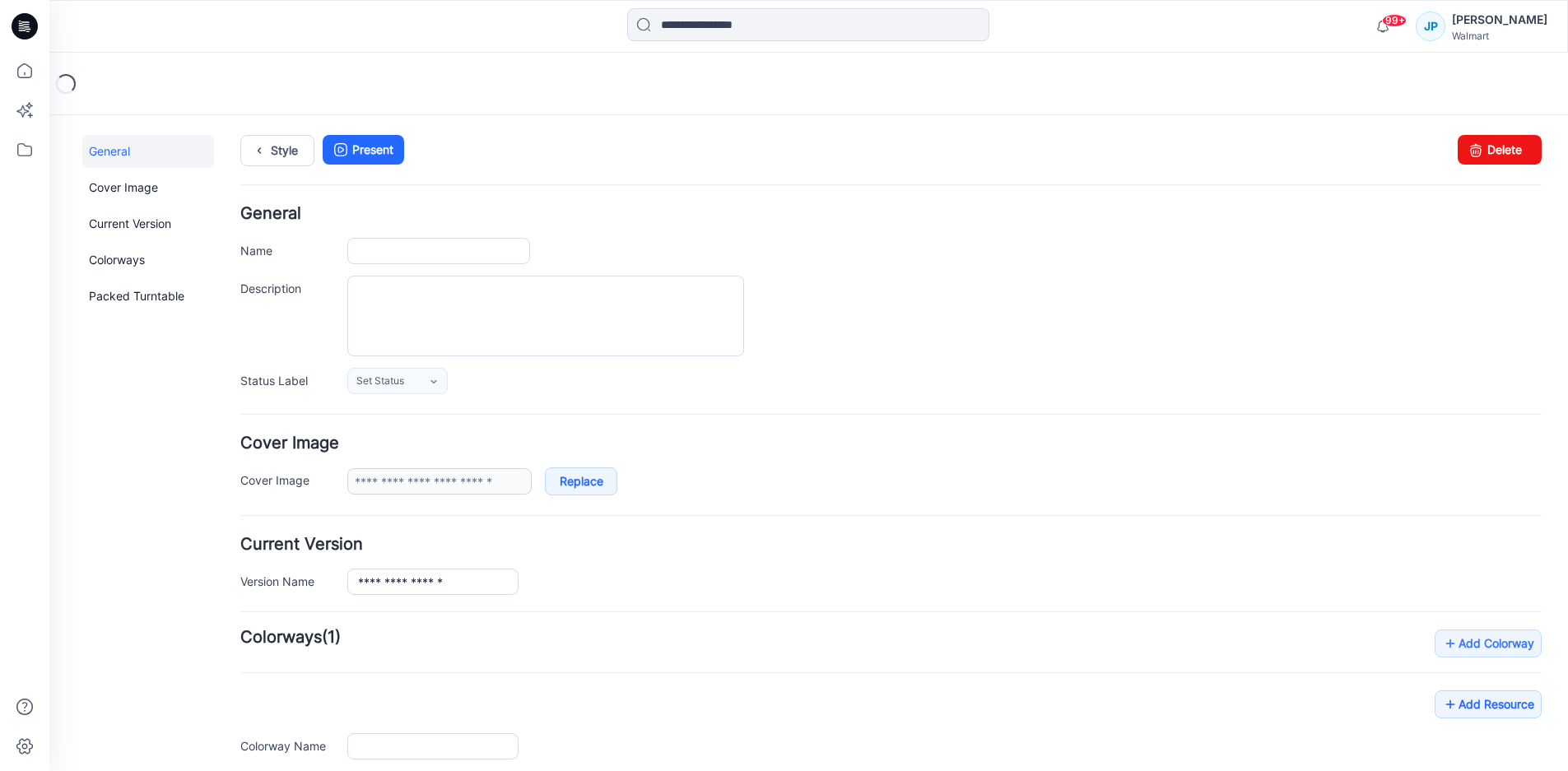
type input "**********"
type input "****"
type input "**********"
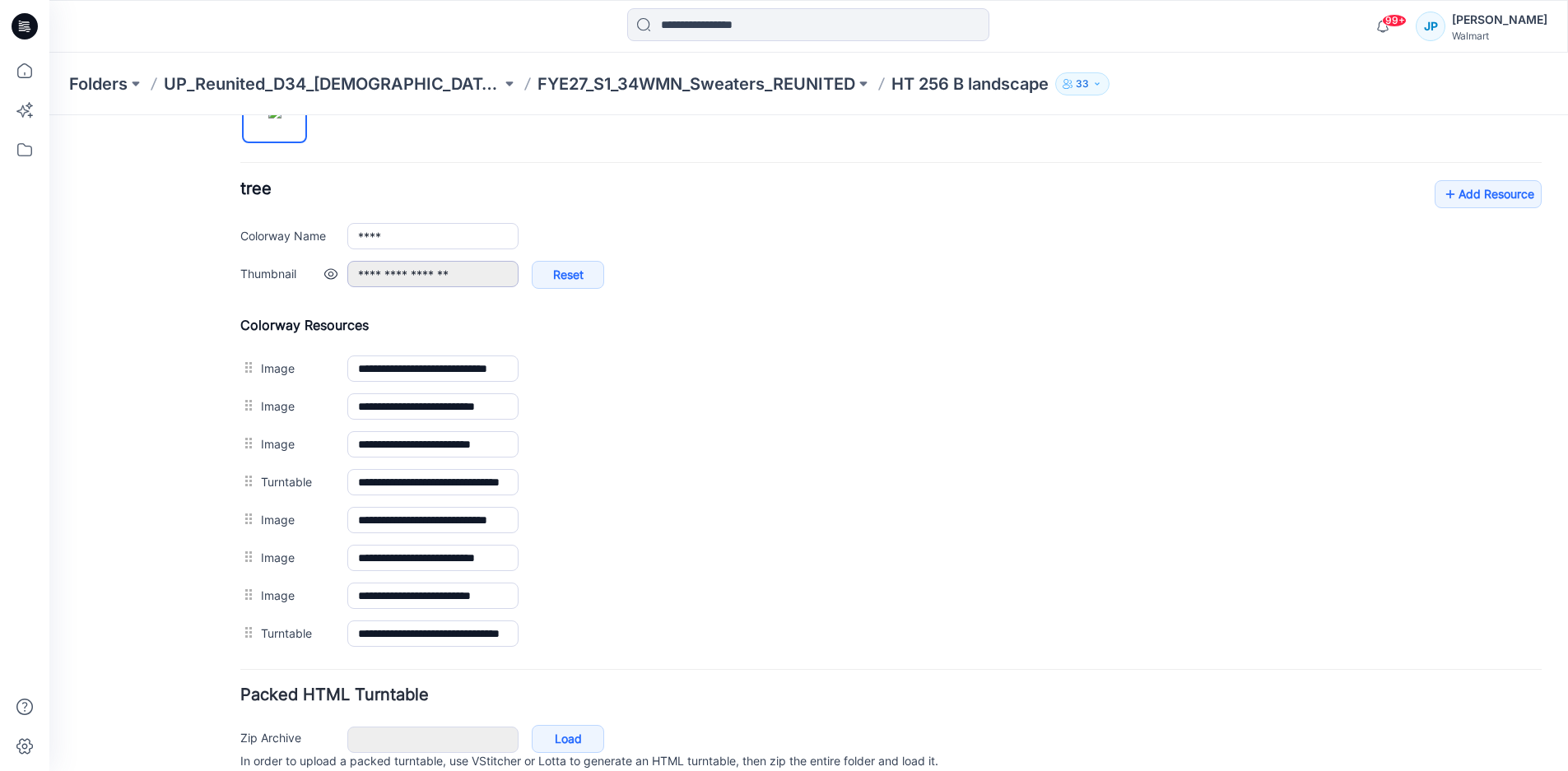
scroll to position [658, 0]
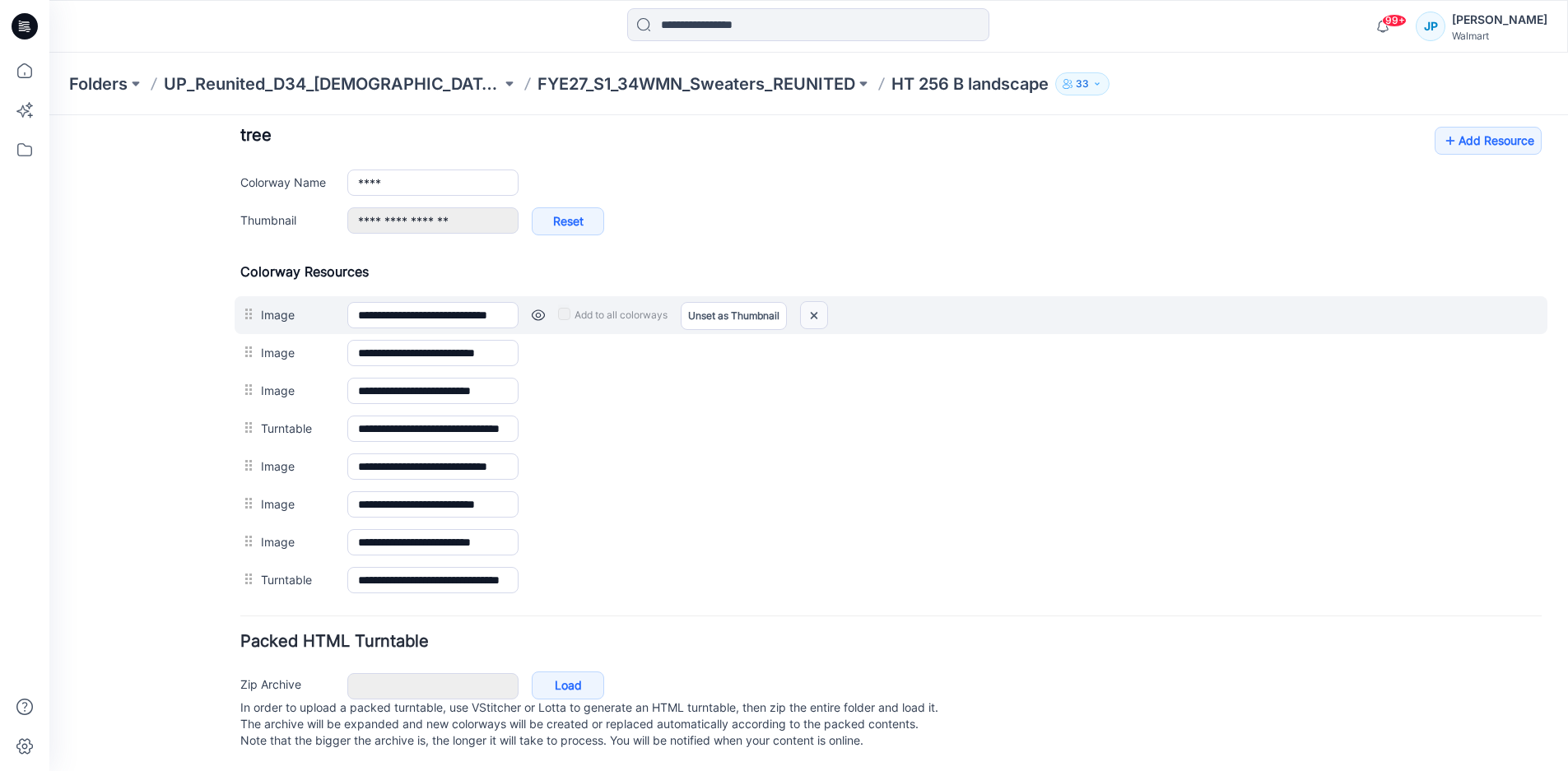
drag, startPoint x: 816, startPoint y: 309, endPoint x: 893, endPoint y: 213, distance: 123.1
click at [816, 309] on img at bounding box center [814, 315] width 26 height 27
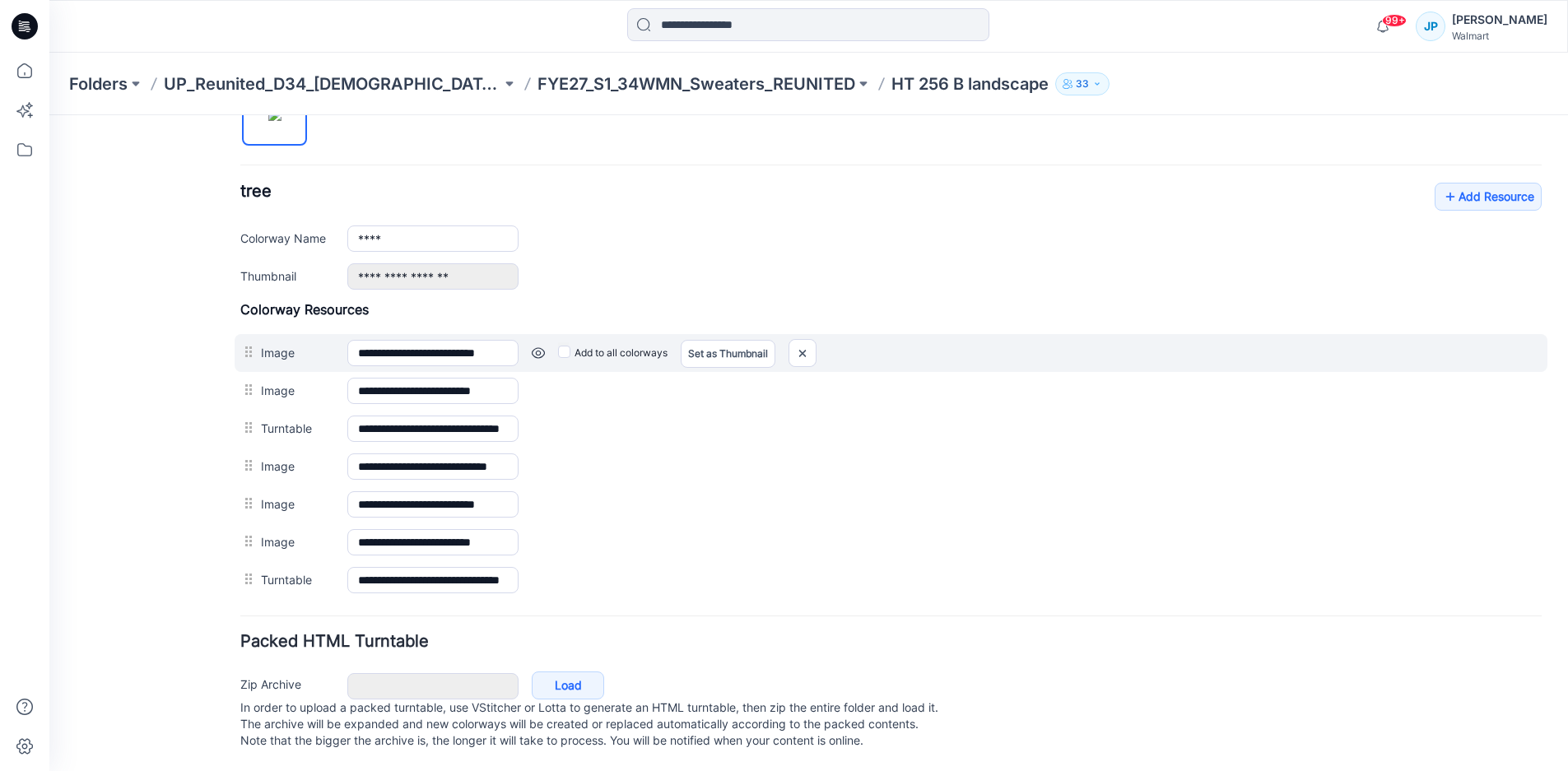
scroll to position [609, 0]
drag, startPoint x: 900, startPoint y: 222, endPoint x: 801, endPoint y: 333, distance: 148.7
click at [49, 115] on img at bounding box center [49, 115] width 0 height 0
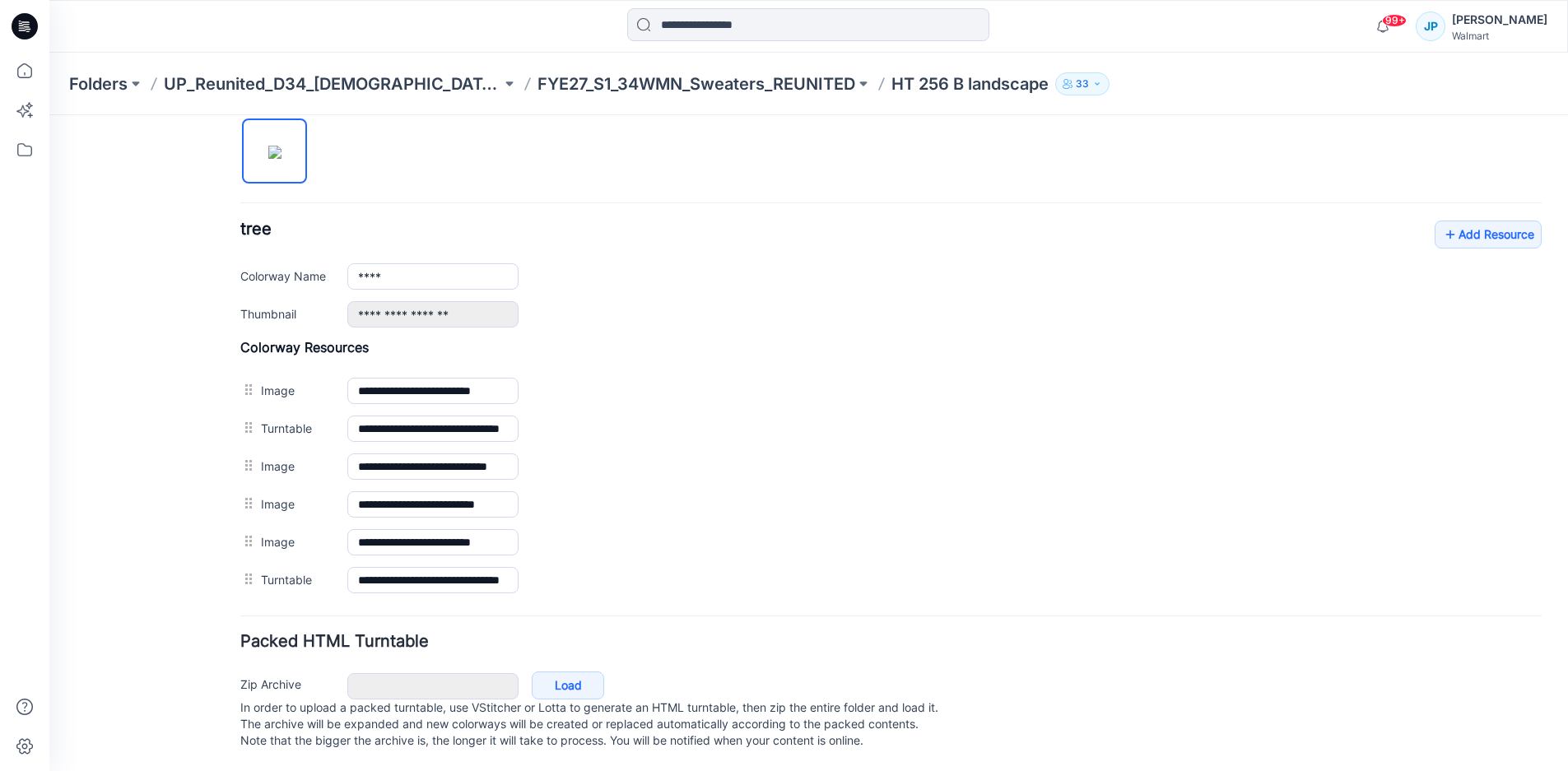
scroll to position [571, 0]
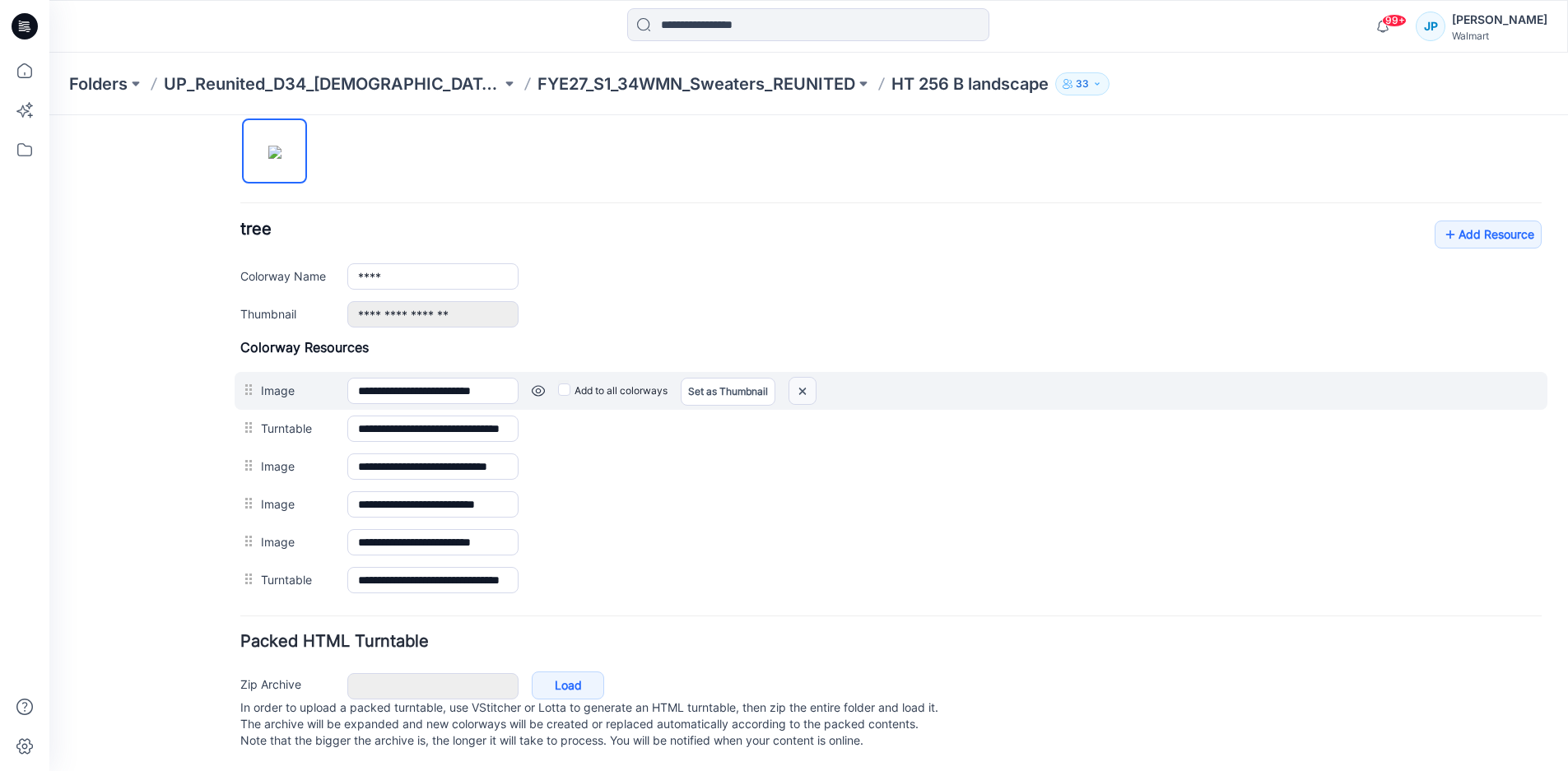
drag, startPoint x: 803, startPoint y: 379, endPoint x: 900, endPoint y: 226, distance: 181.2
click at [49, 115] on img at bounding box center [49, 115] width 0 height 0
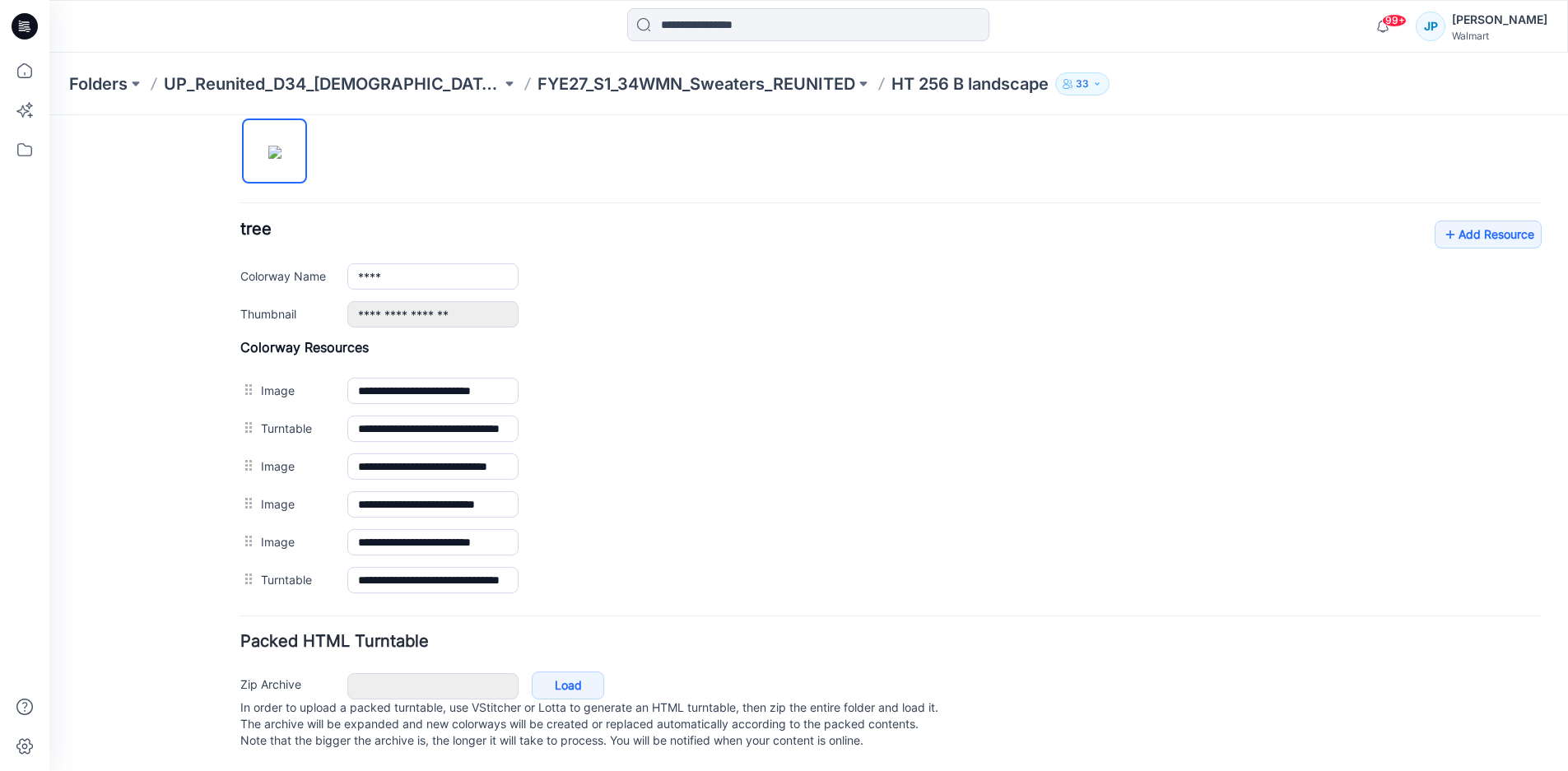
scroll to position [533, 0]
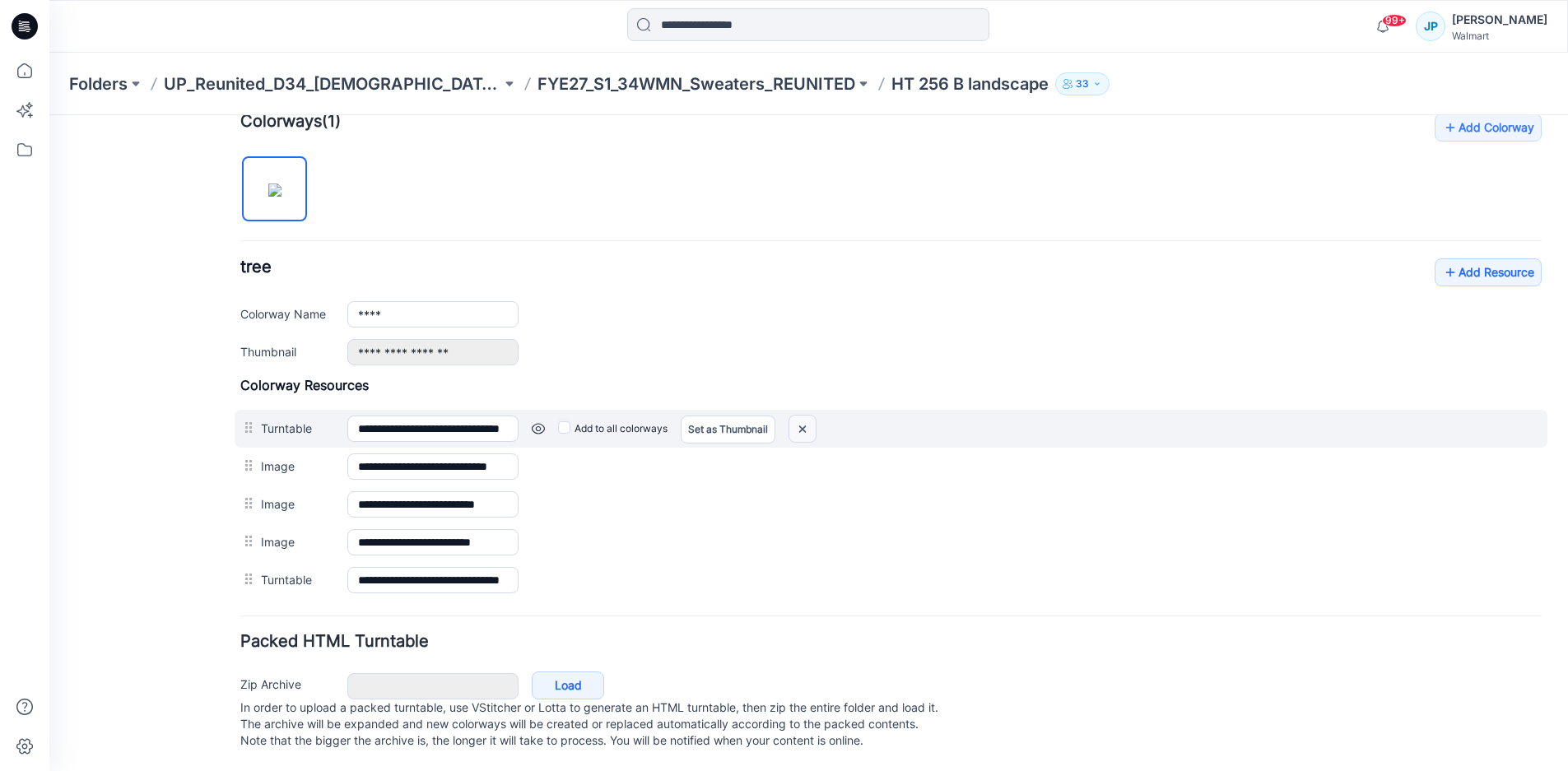
click at [49, 115] on img at bounding box center [49, 115] width 0 height 0
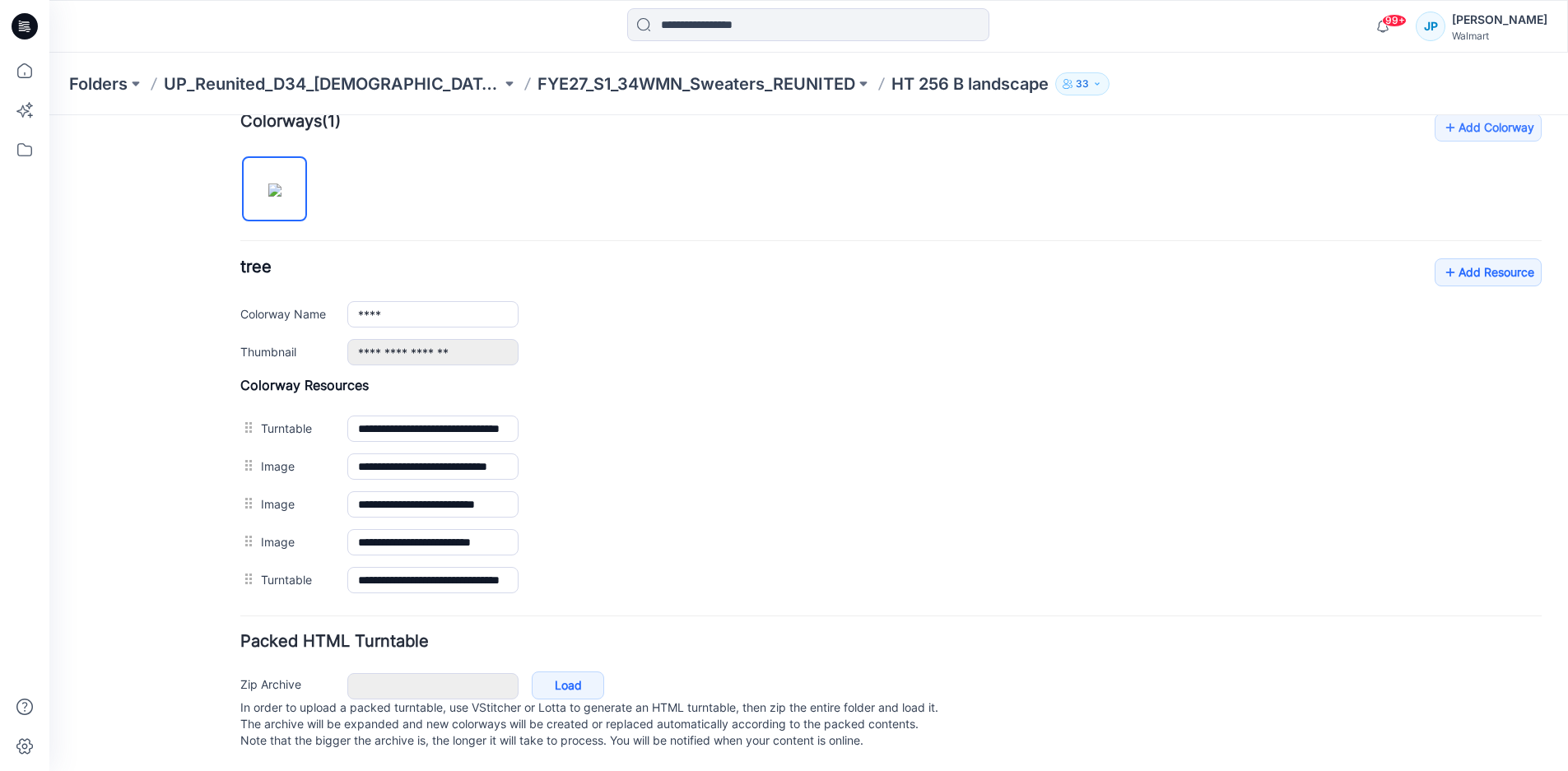
scroll to position [495, 0]
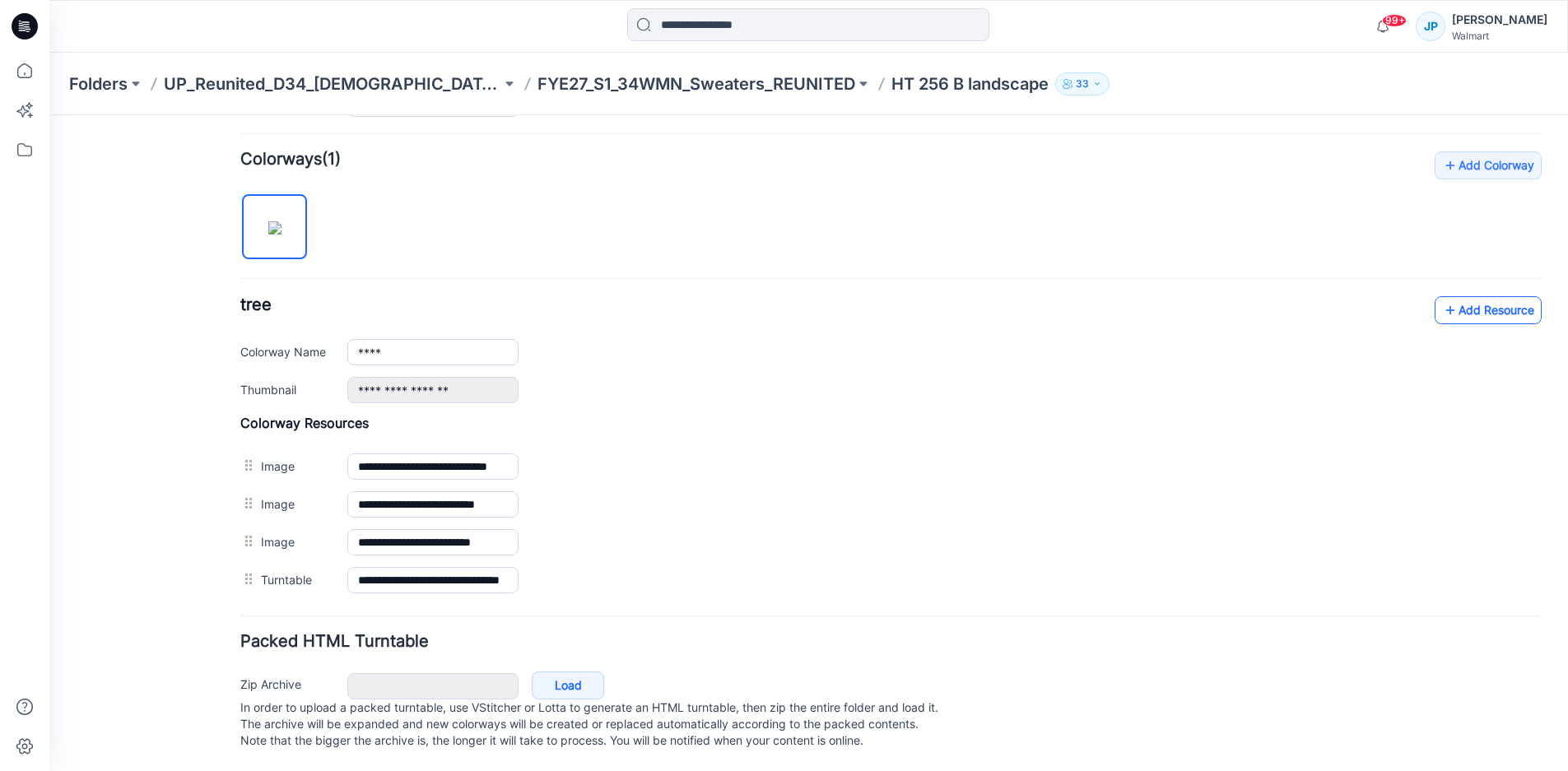
click at [1463, 296] on link "Add Resource" at bounding box center [1488, 309] width 107 height 28
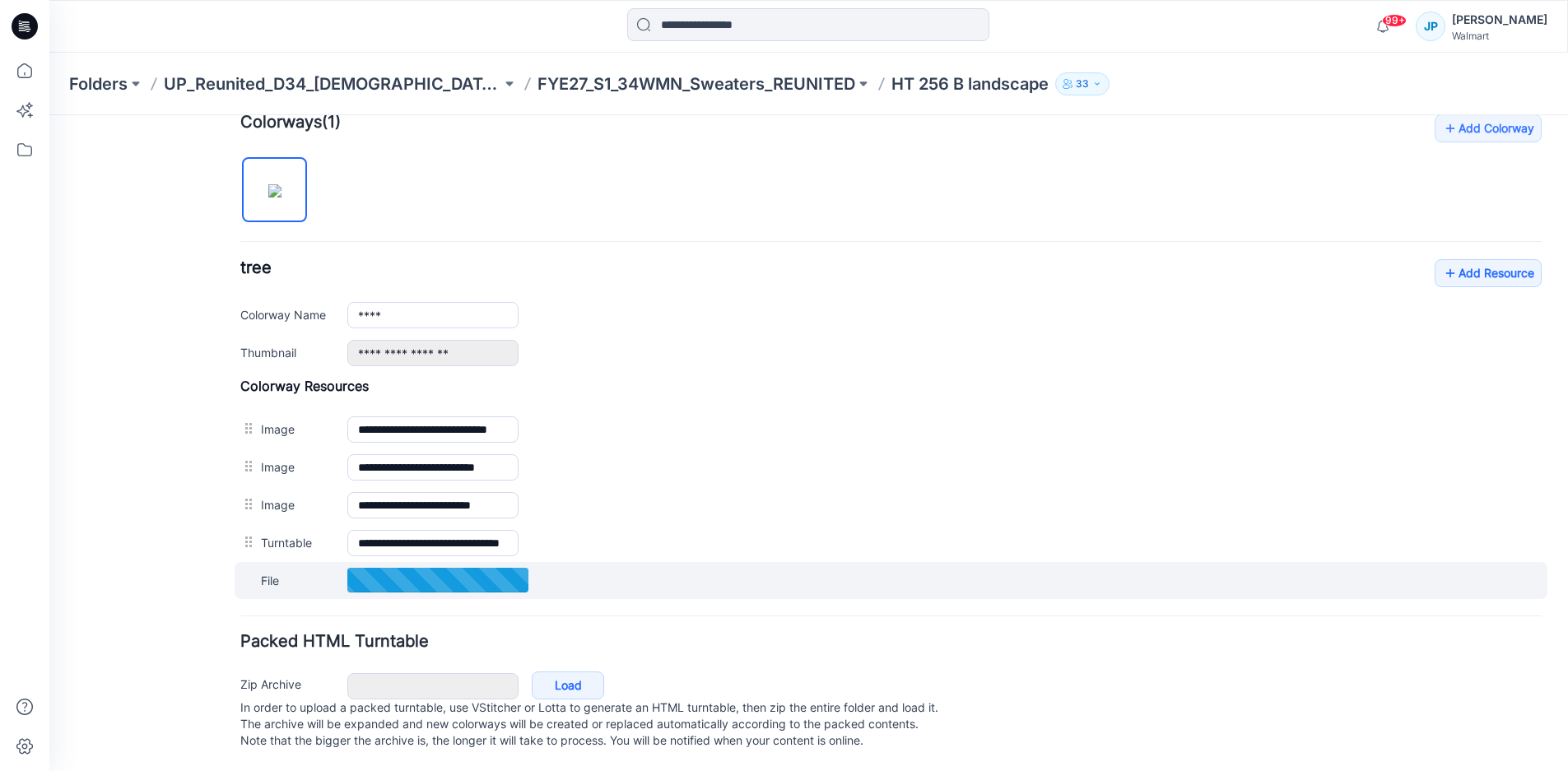
scroll to position [533, 0]
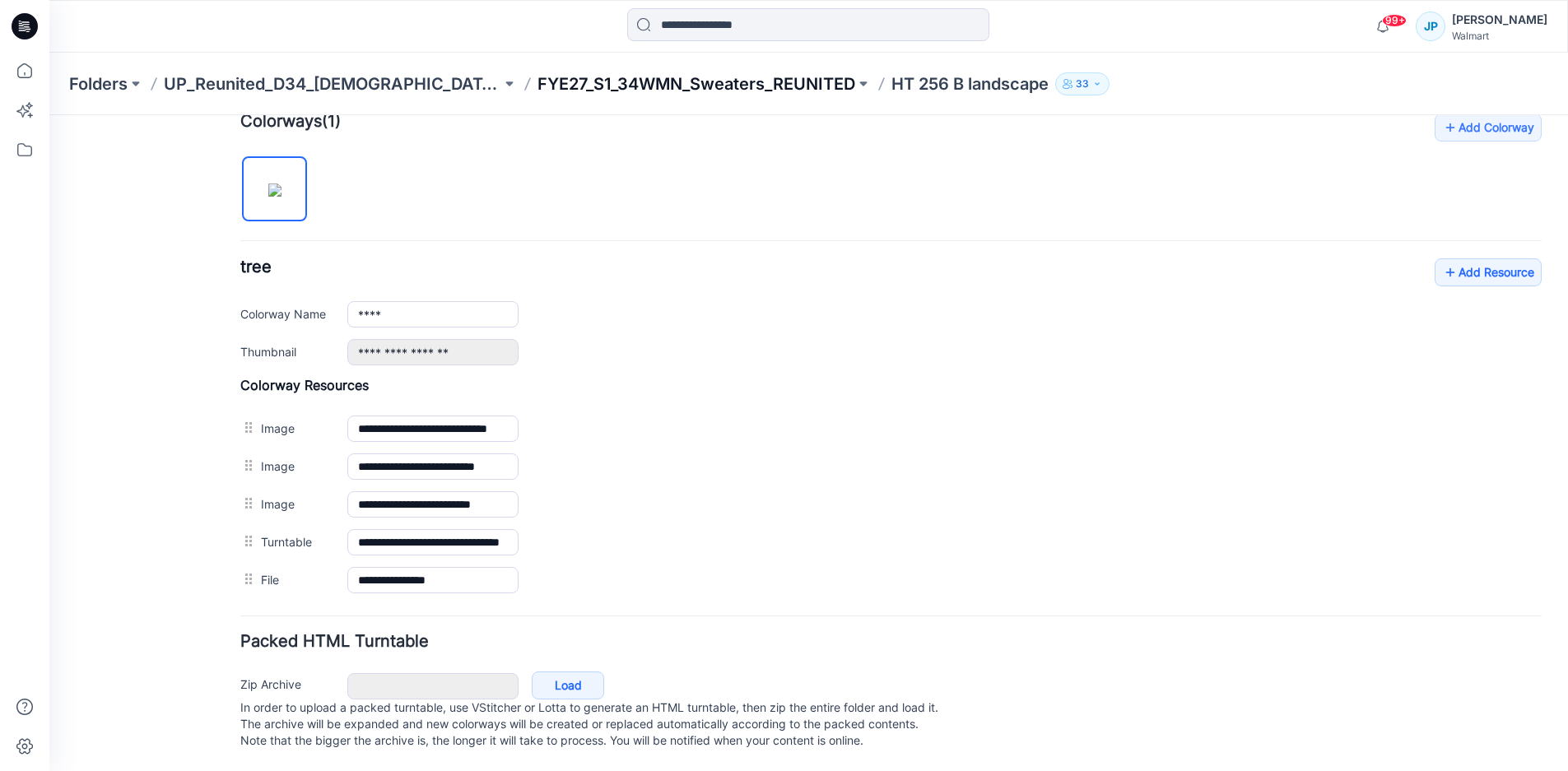
click at [640, 83] on p "FYE27_S1_34WMN_Sweaters_REUNITED" at bounding box center [695, 84] width 317 height 23
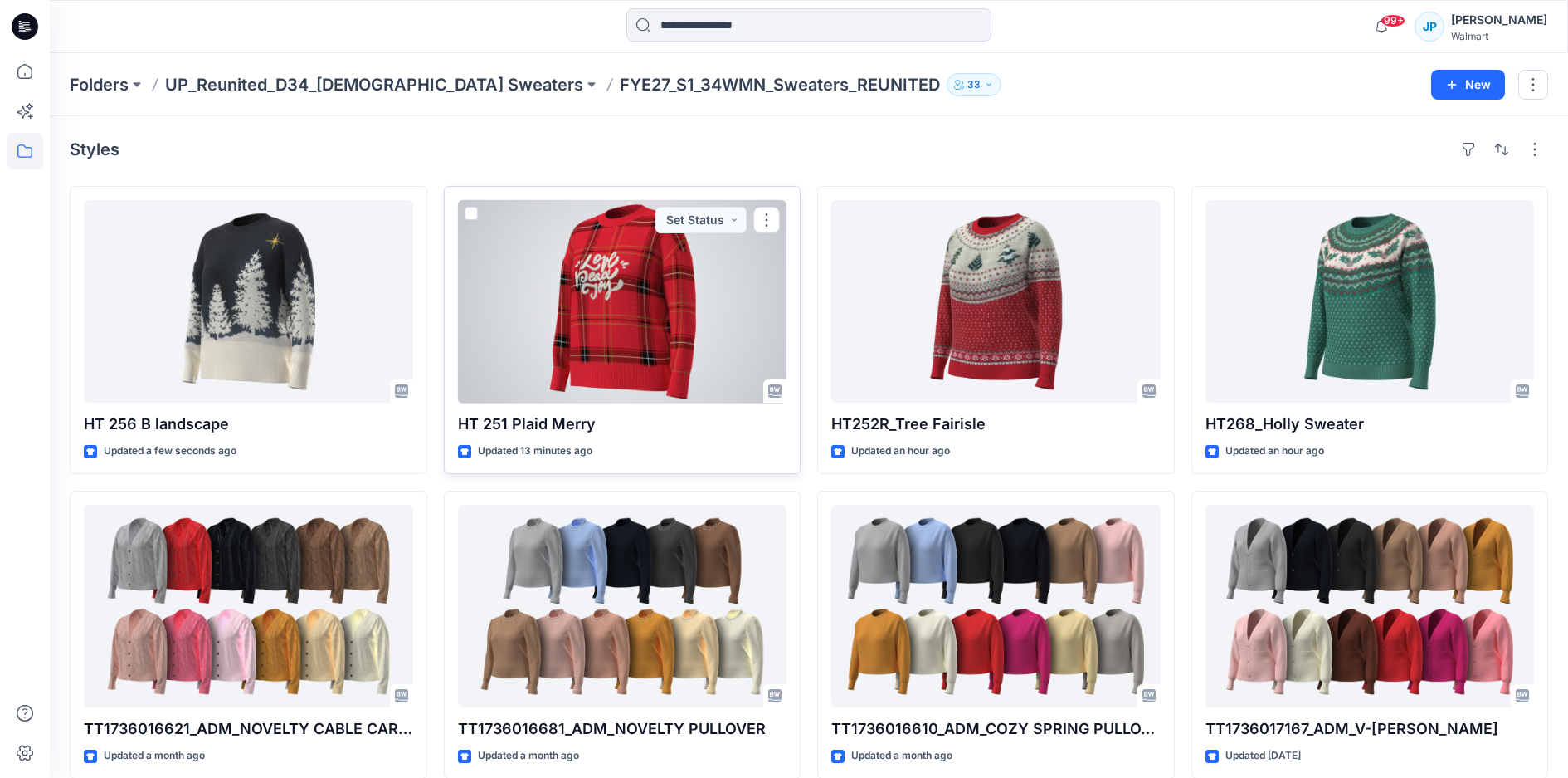
click at [602, 275] on div at bounding box center [622, 301] width 330 height 202
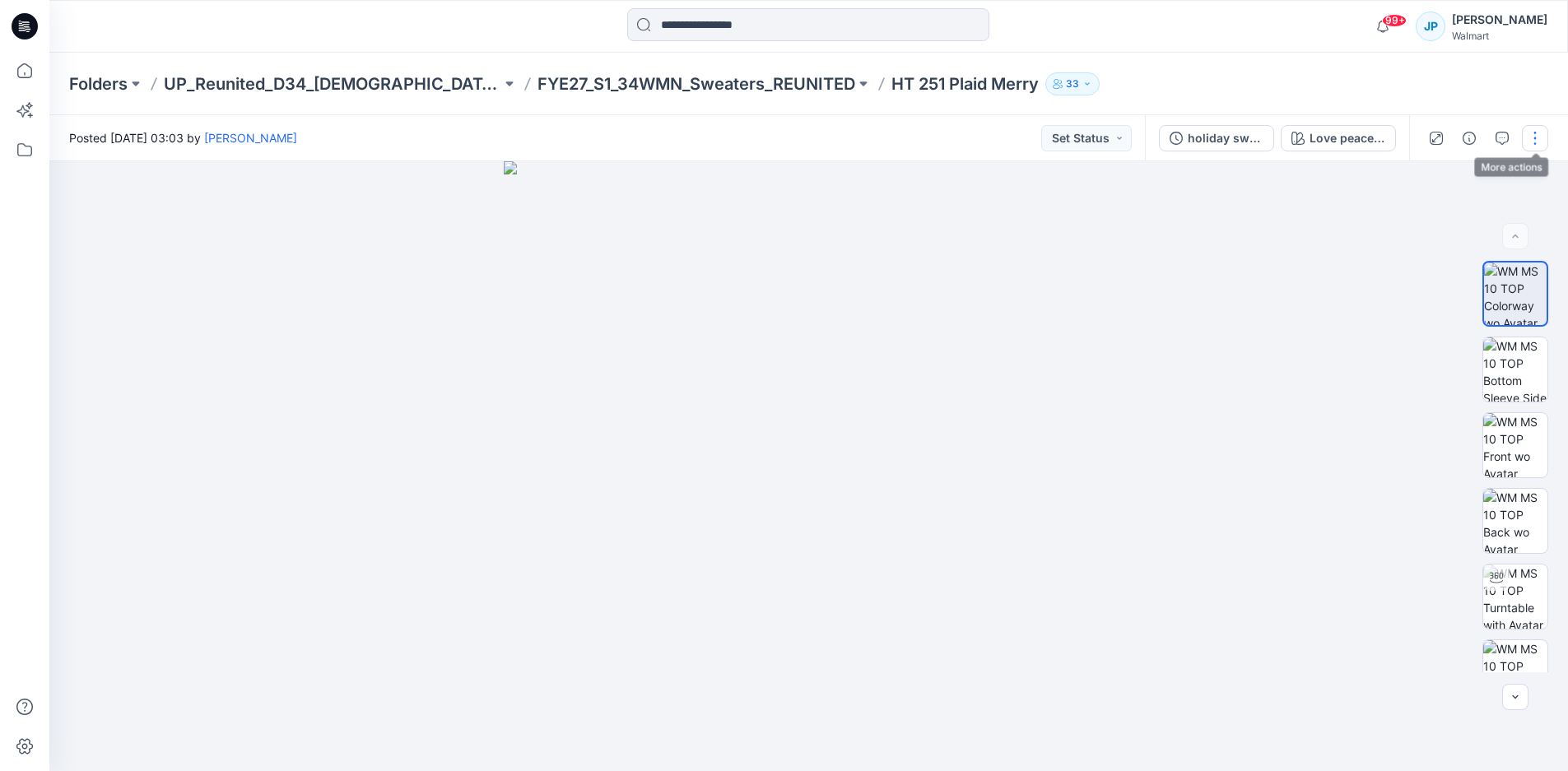
click at [1533, 139] on button "button" at bounding box center [1534, 138] width 26 height 26
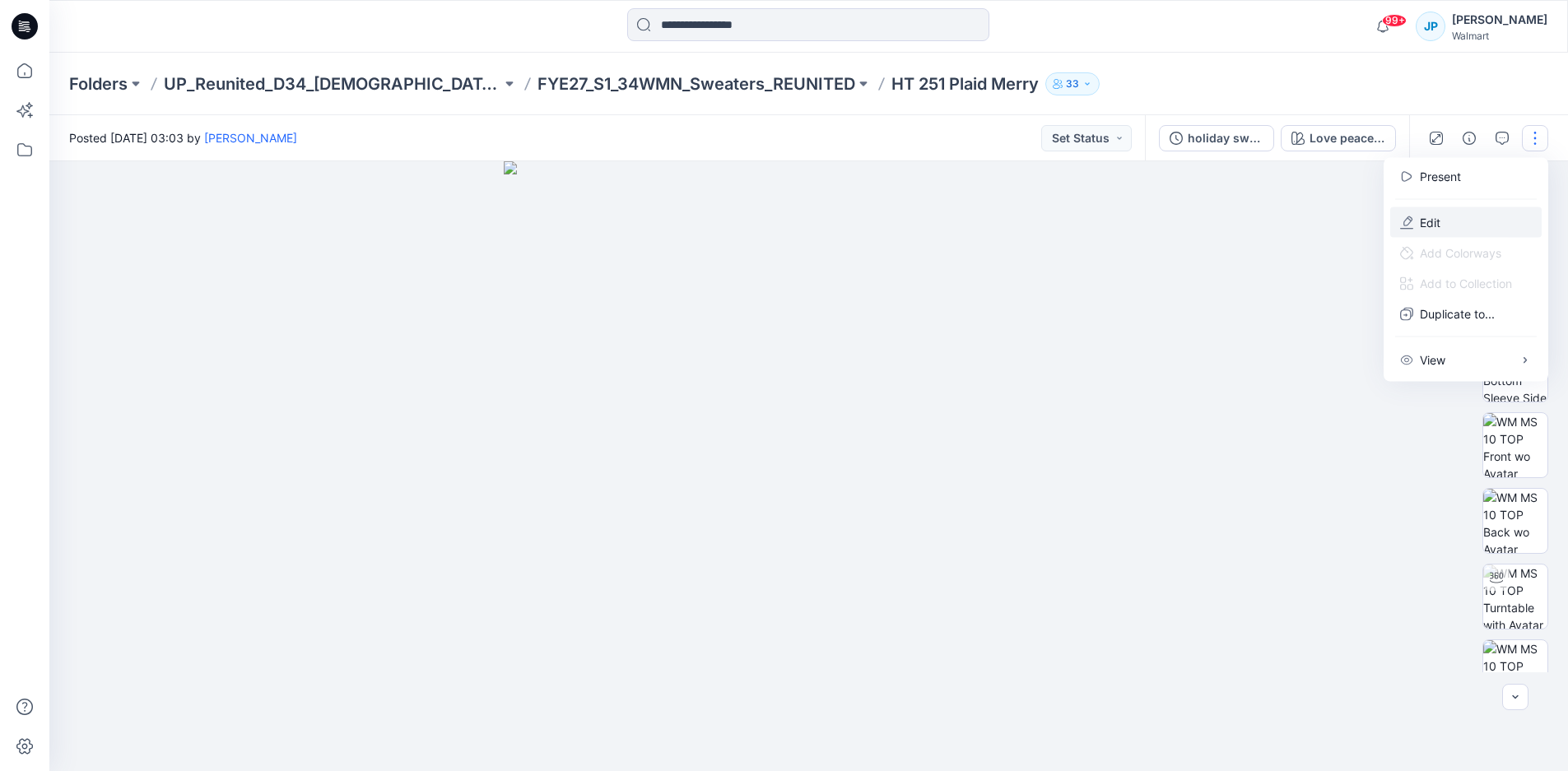
click at [1436, 212] on button "Edit" at bounding box center [1466, 223] width 151 height 31
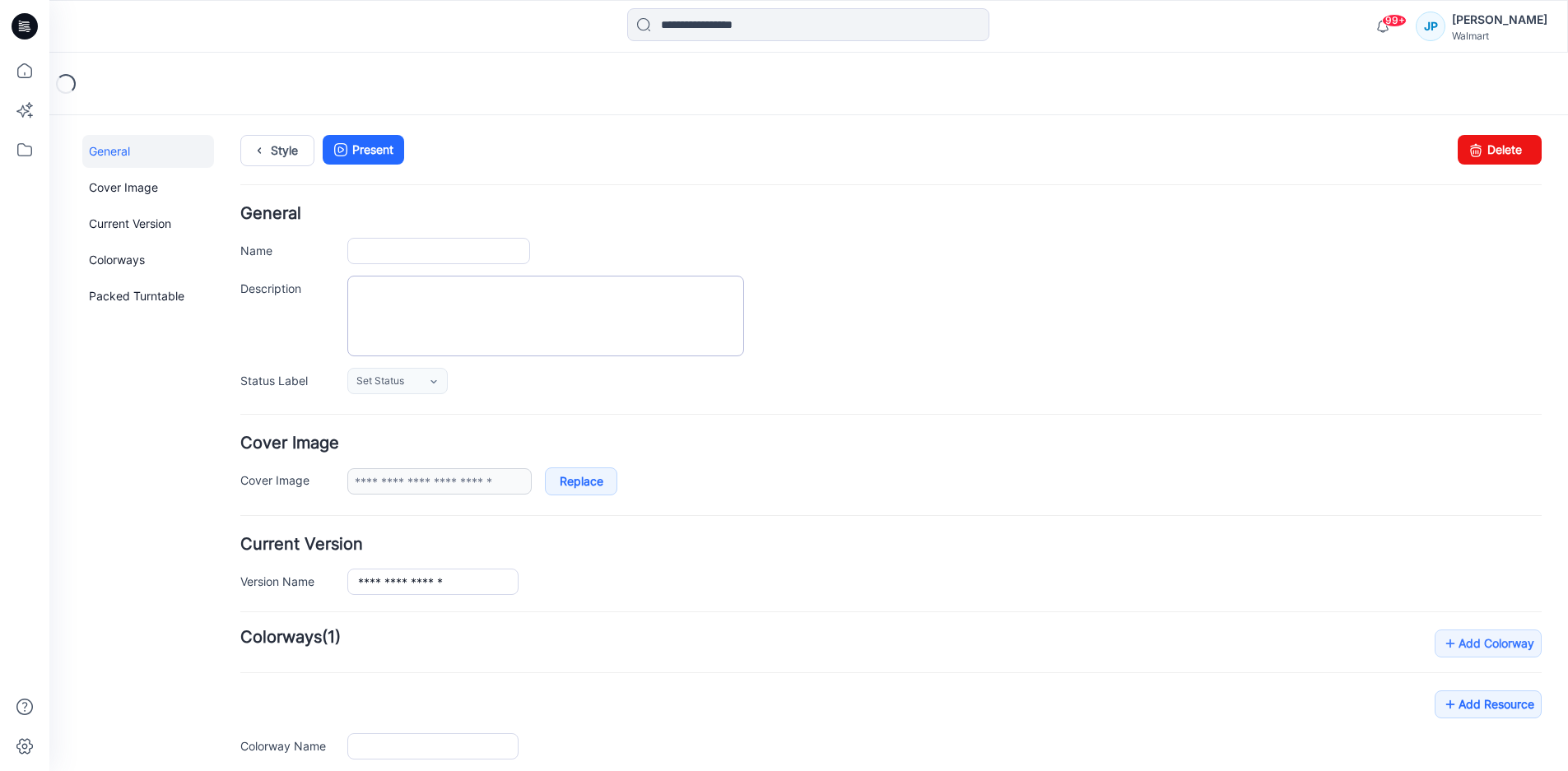
type input "**********"
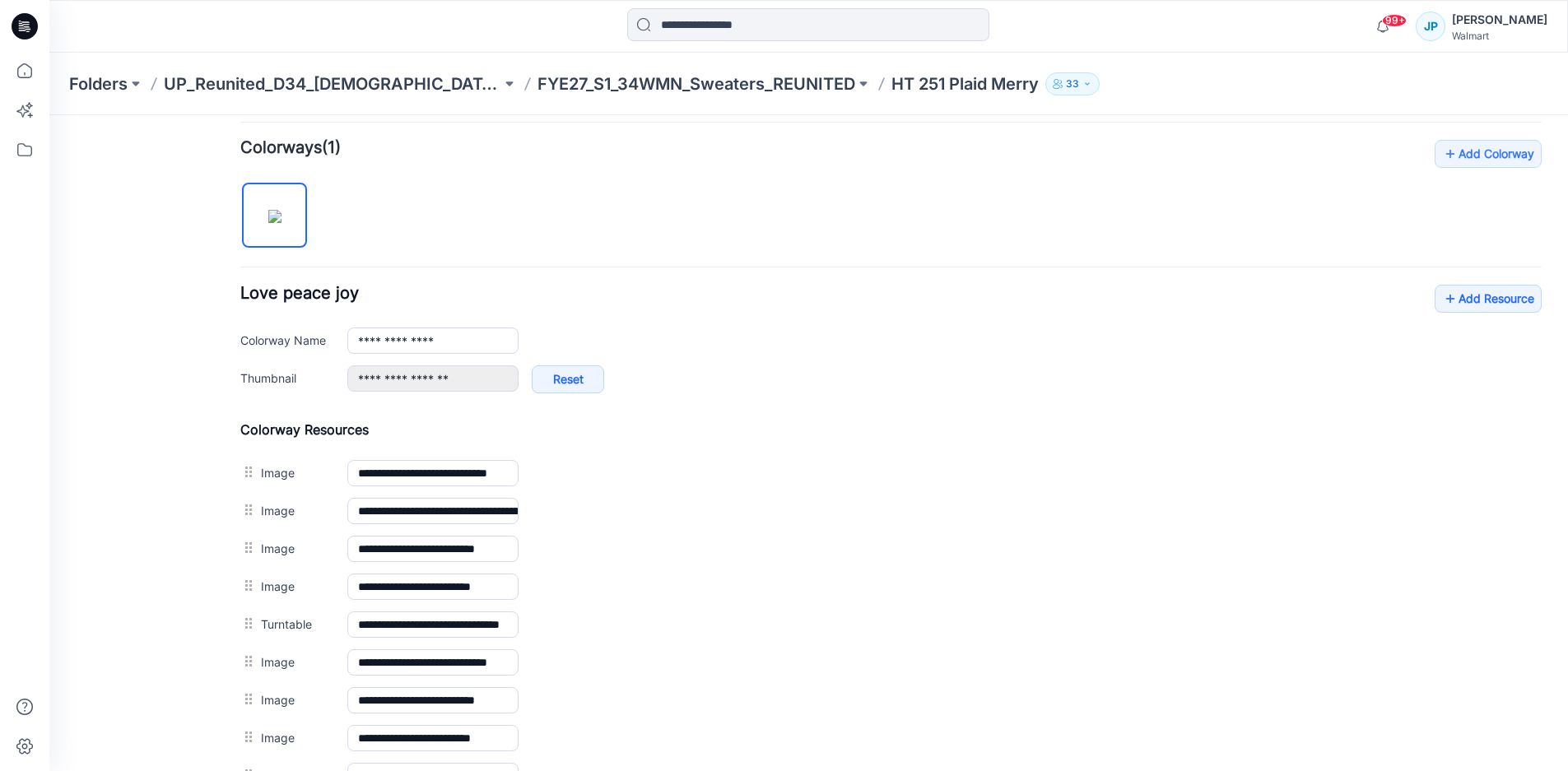
scroll to position [493, 0]
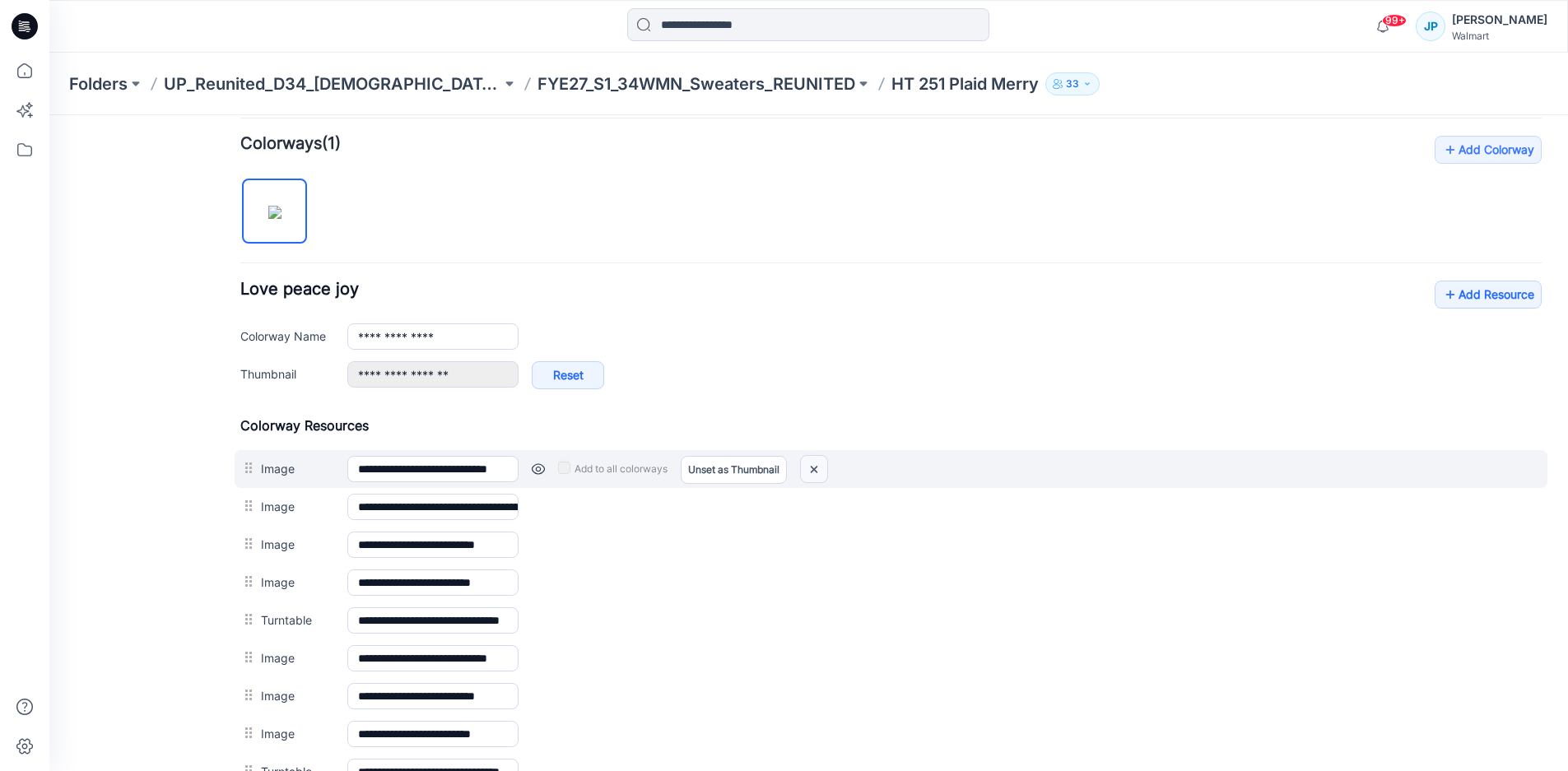
click at [817, 473] on img at bounding box center [814, 469] width 26 height 27
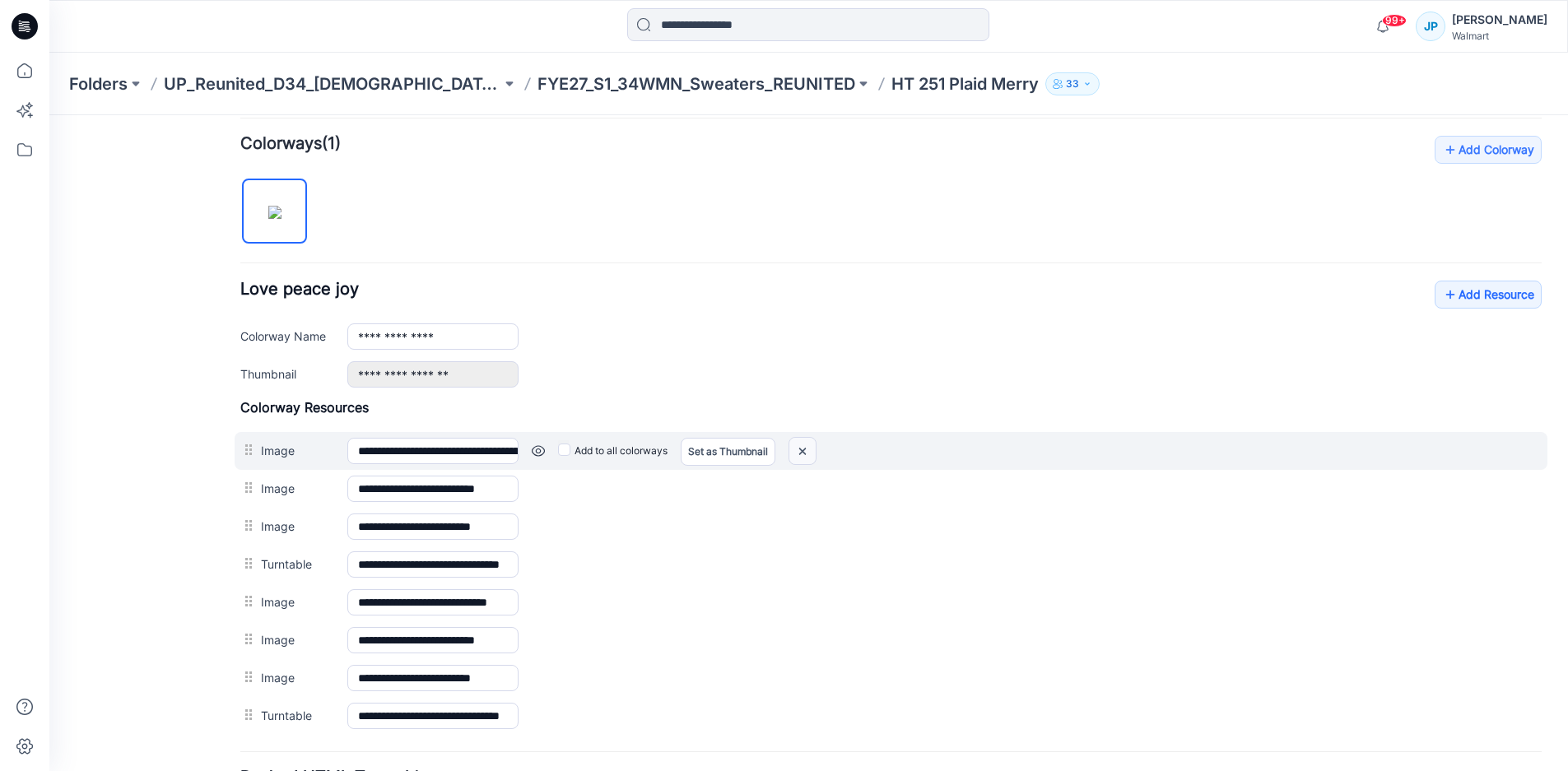
click at [49, 115] on img at bounding box center [49, 115] width 0 height 0
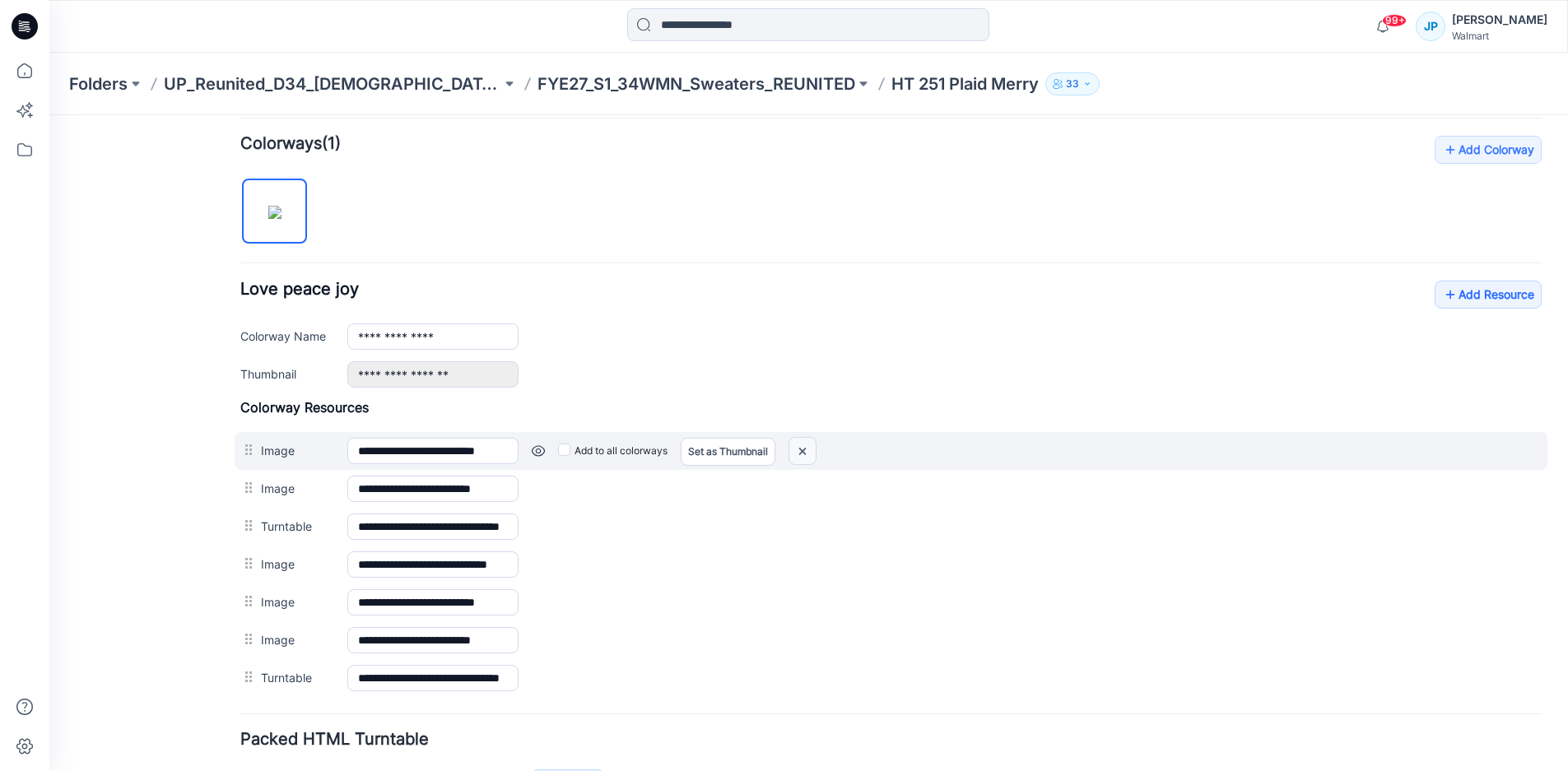
click at [49, 115] on img at bounding box center [49, 115] width 0 height 0
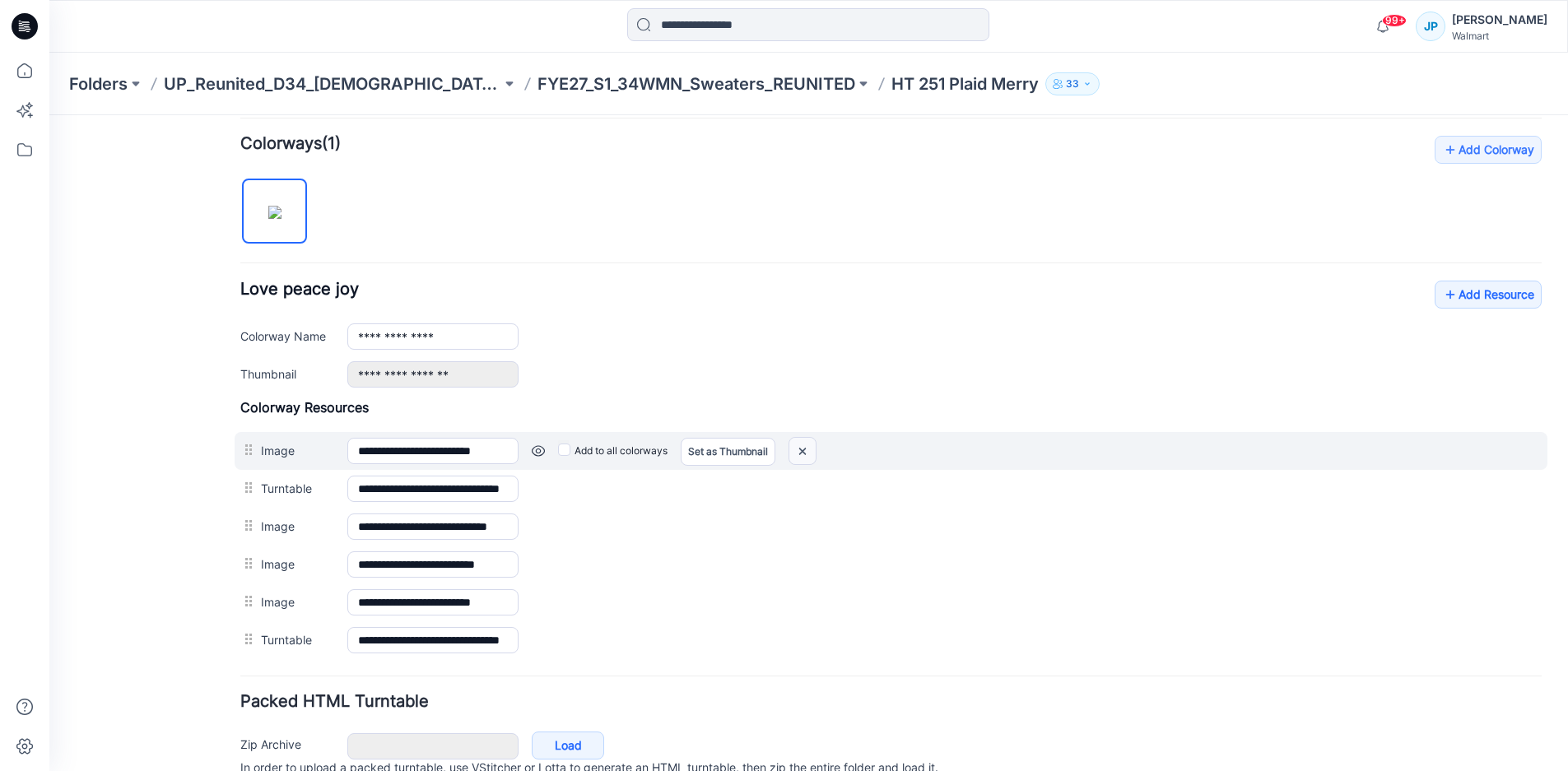
drag, startPoint x: 801, startPoint y: 454, endPoint x: 897, endPoint y: 218, distance: 254.8
click at [49, 115] on img at bounding box center [49, 115] width 0 height 0
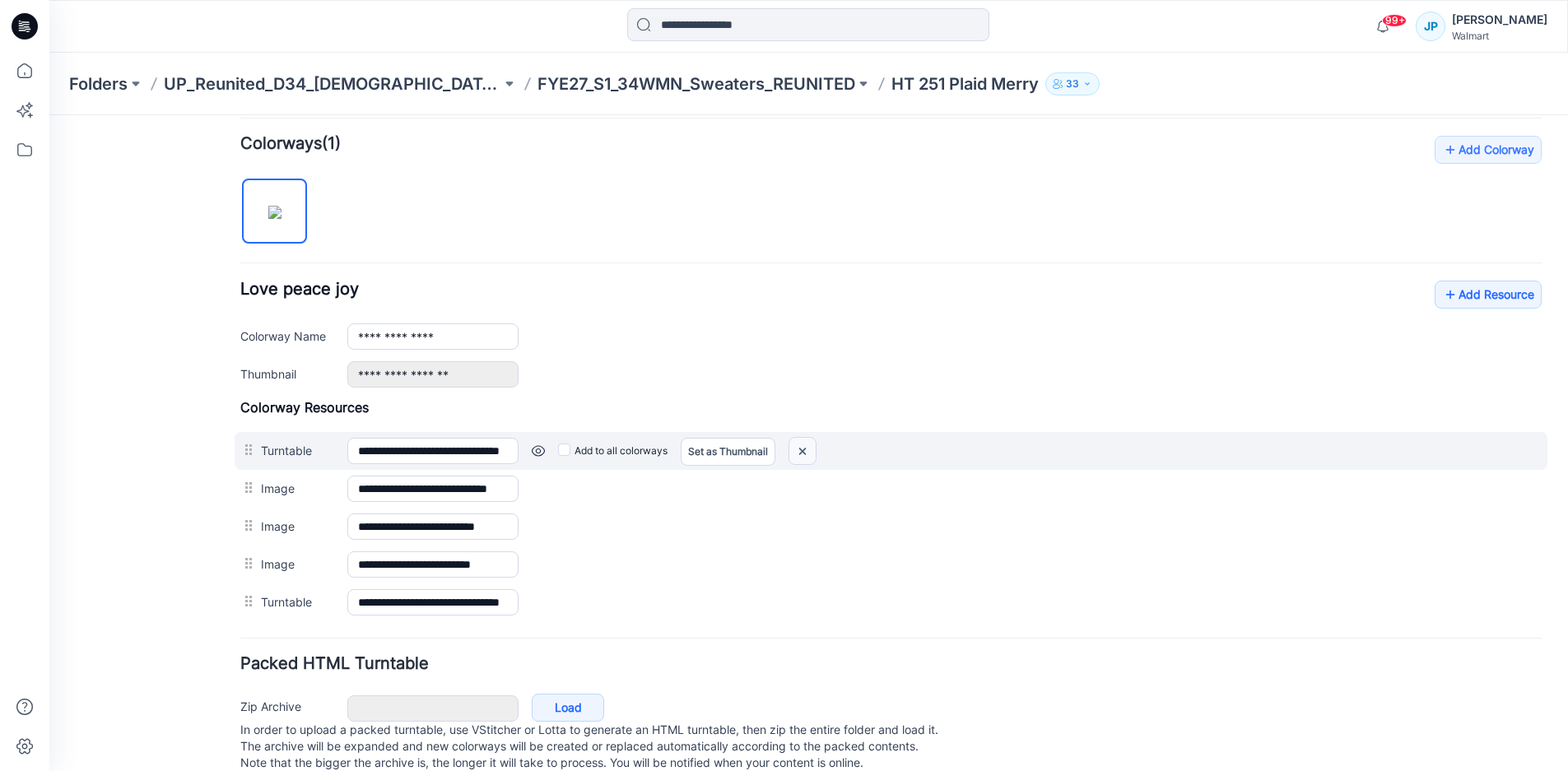
click at [49, 115] on img at bounding box center [49, 115] width 0 height 0
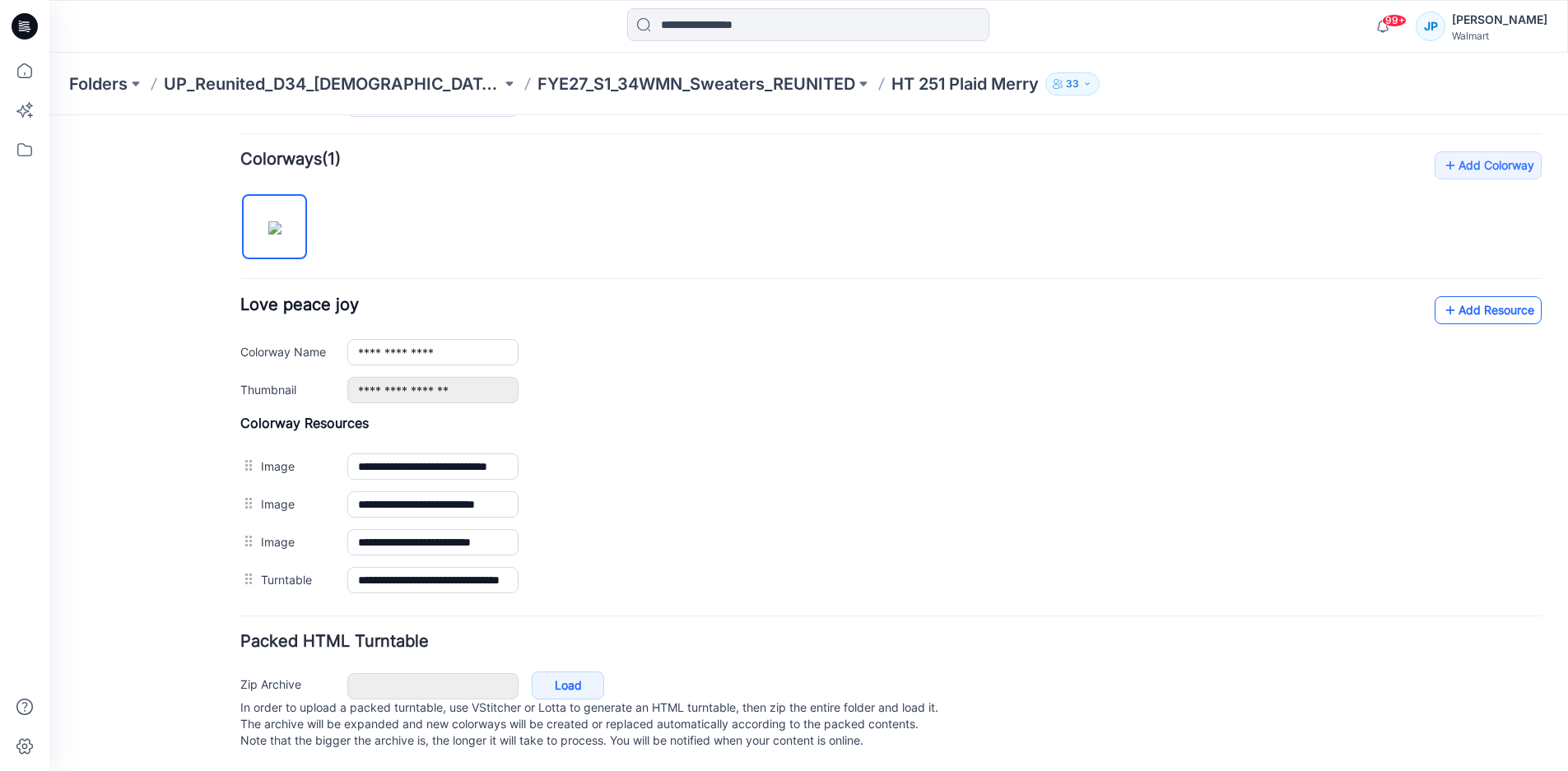
click at [1456, 300] on link "Add Resource" at bounding box center [1488, 309] width 107 height 28
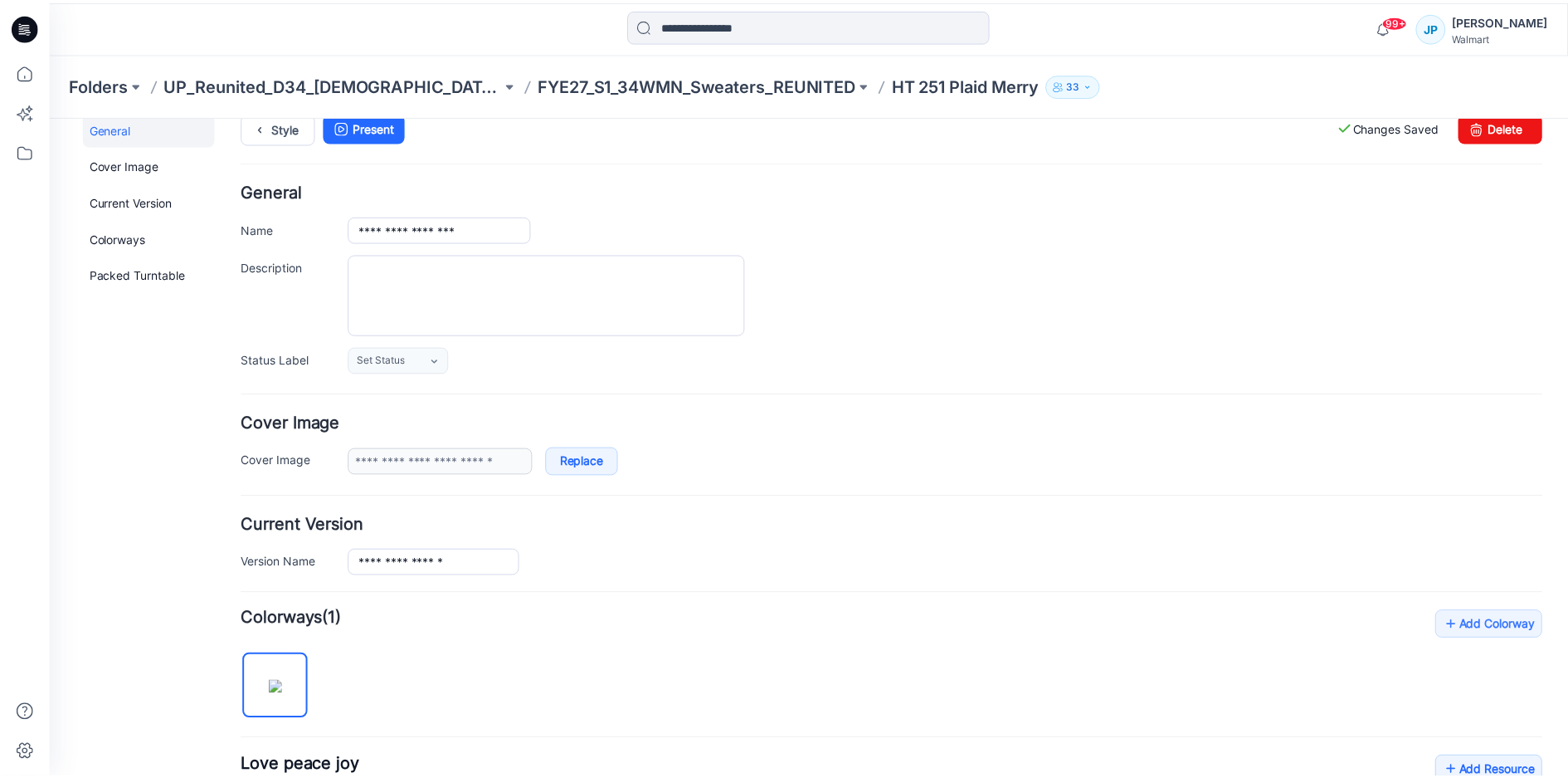
scroll to position [0, 0]
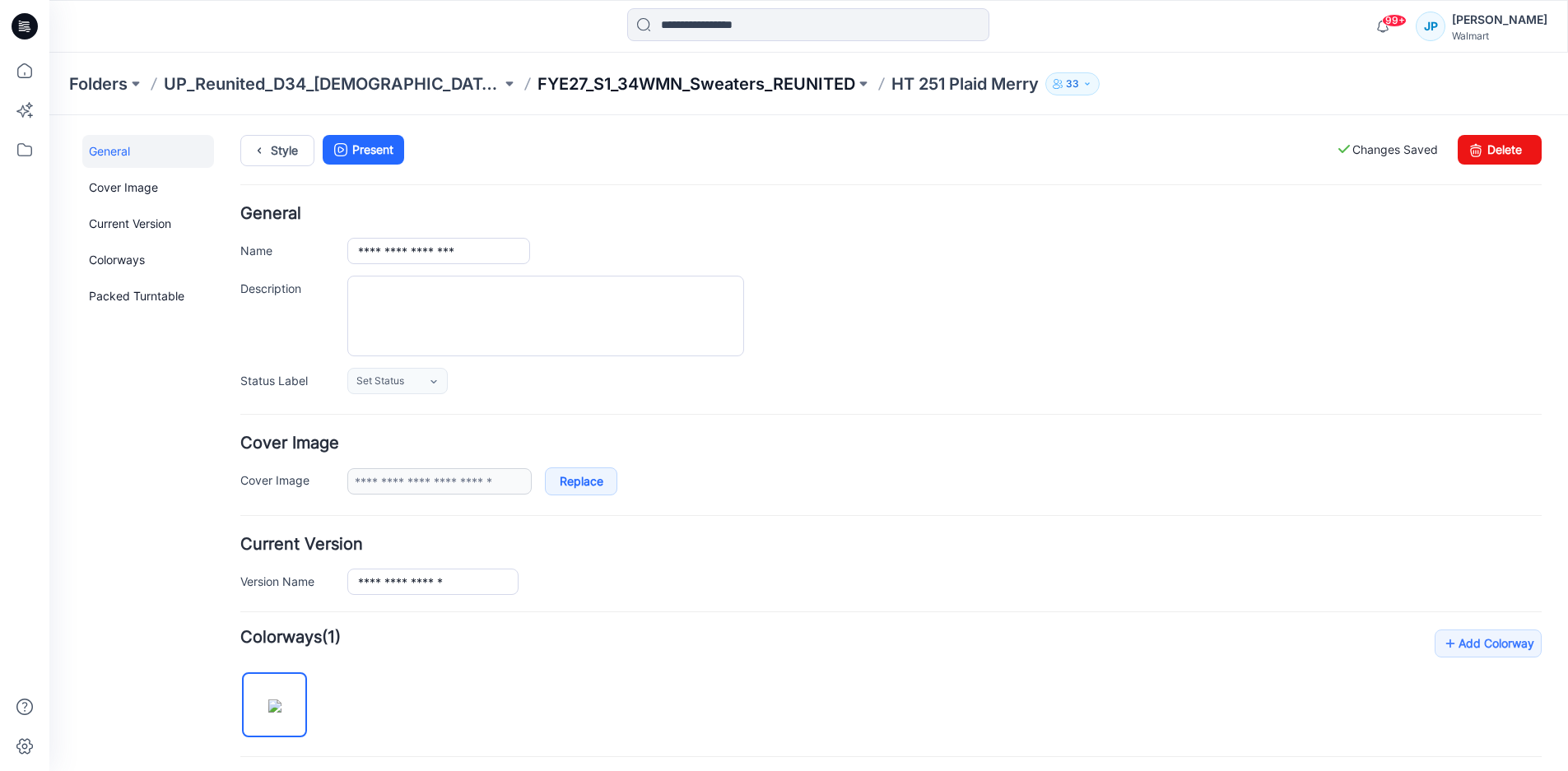
click at [559, 76] on p "FYE27_S1_34WMN_Sweaters_REUNITED" at bounding box center [695, 84] width 317 height 23
